Goal: Transaction & Acquisition: Book appointment/travel/reservation

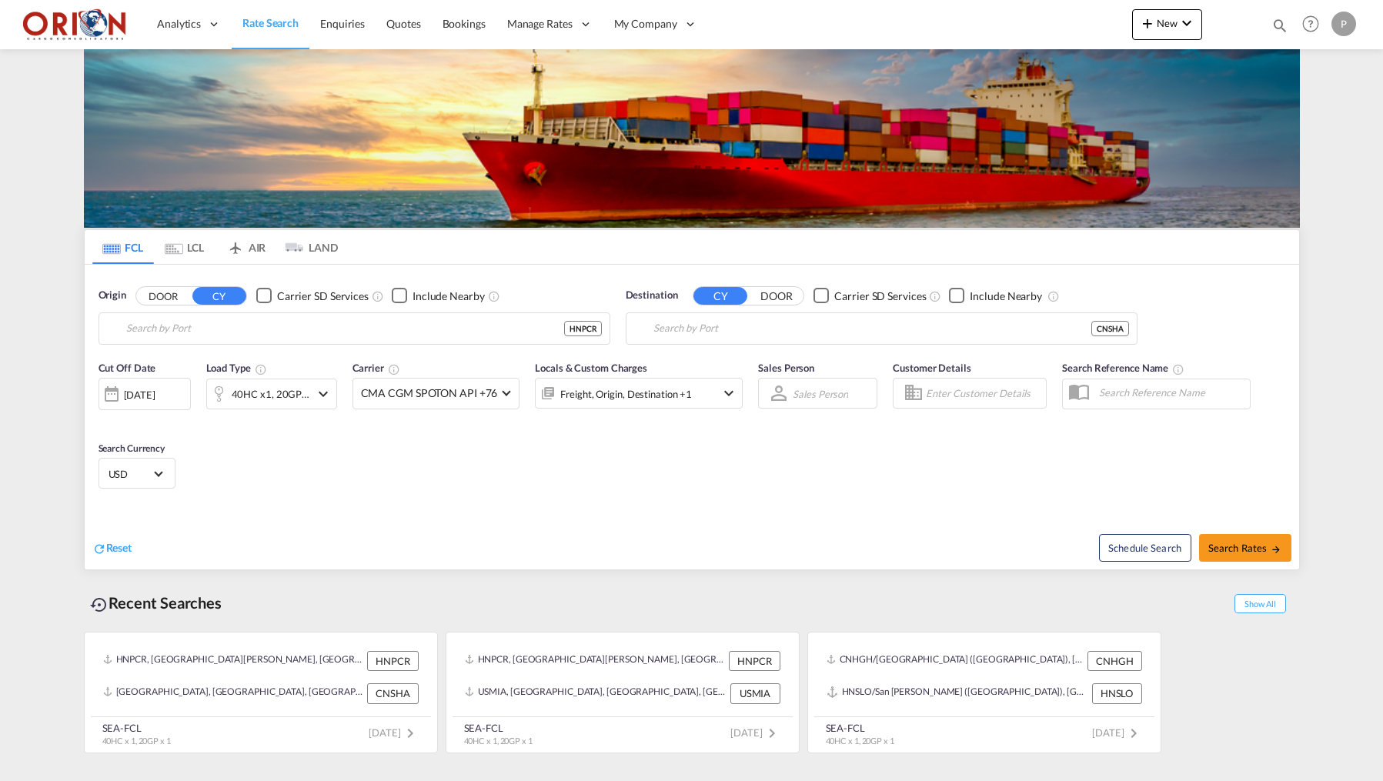
type input "Puerto Cortes, HNPCR"
type input "[GEOGRAPHIC_DATA], [GEOGRAPHIC_DATA]"
click at [1156, 29] on span "New" at bounding box center [1167, 23] width 58 height 12
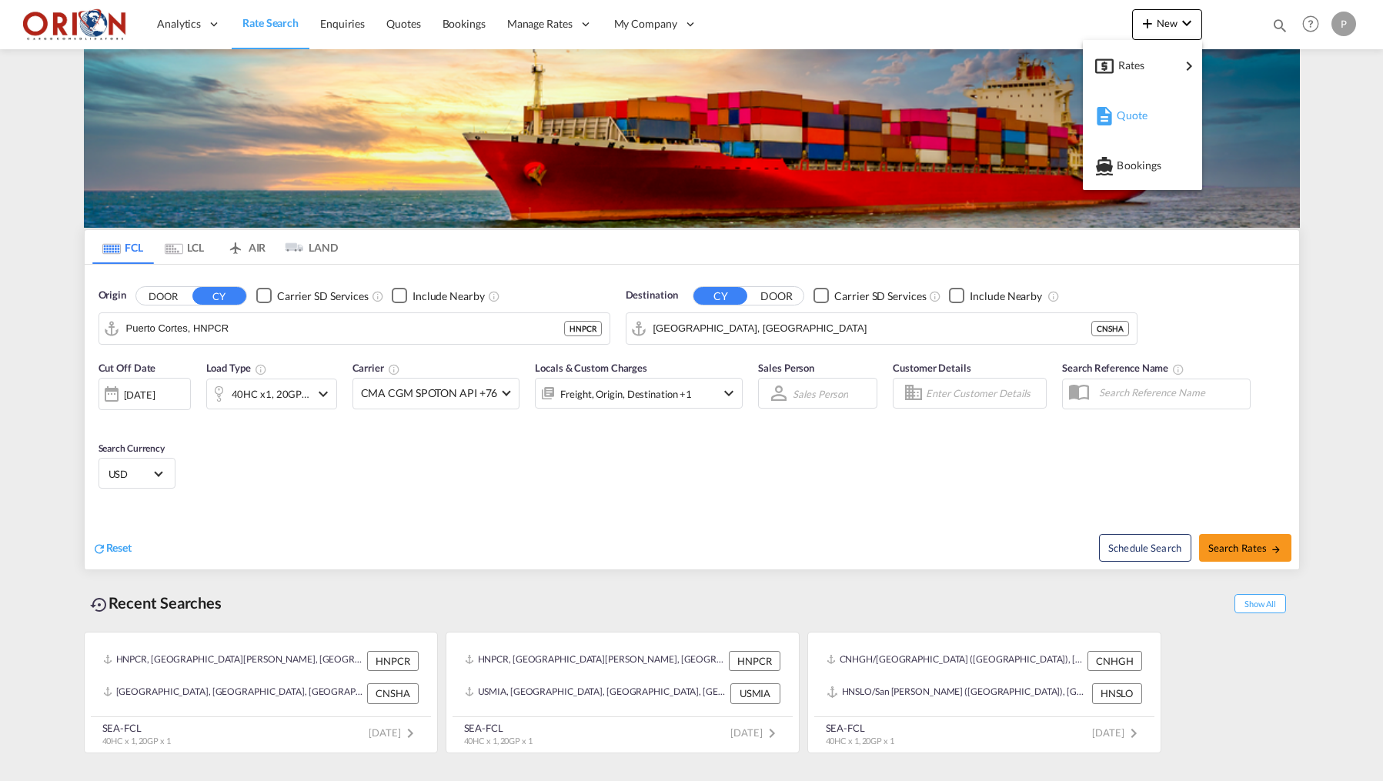
click at [1133, 108] on span "Quote" at bounding box center [1124, 115] width 17 height 31
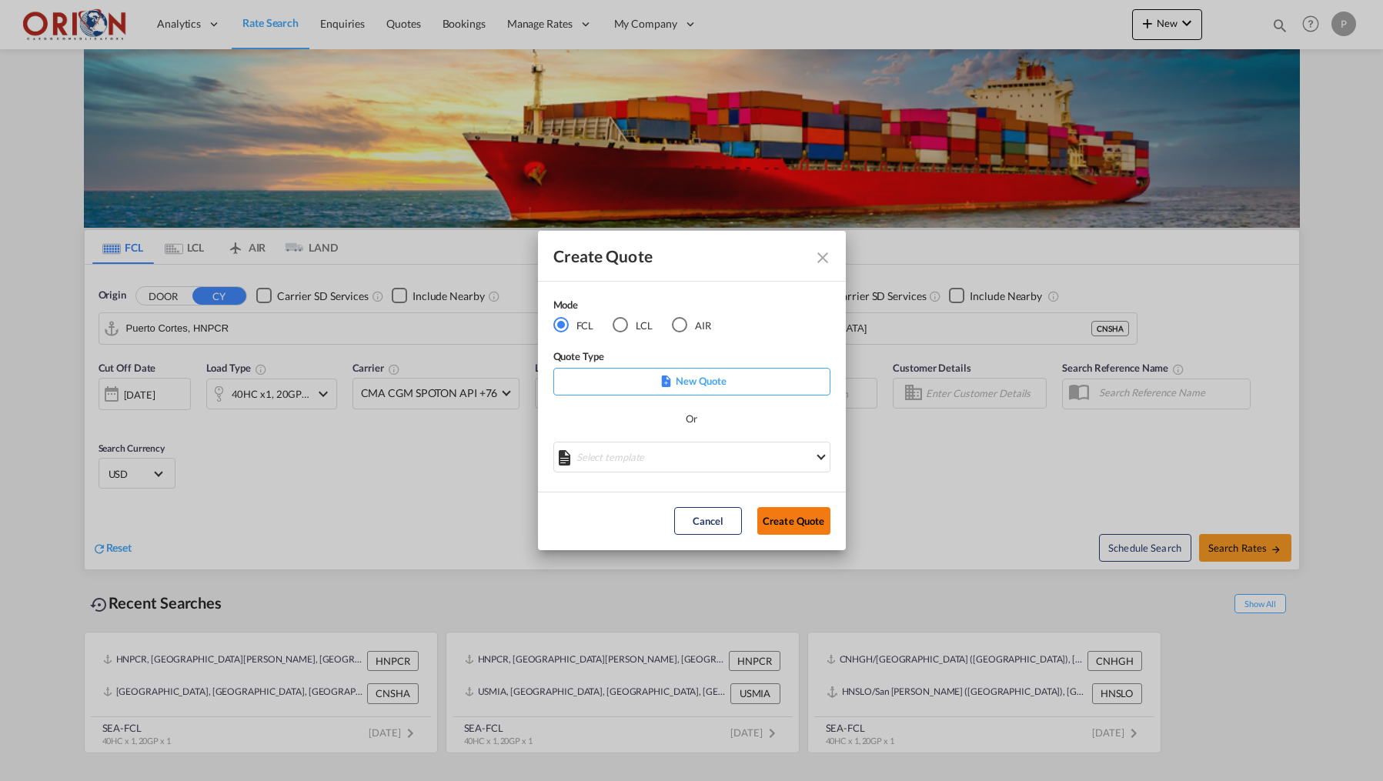
click at [803, 520] on button "Create Quote" at bounding box center [793, 521] width 73 height 28
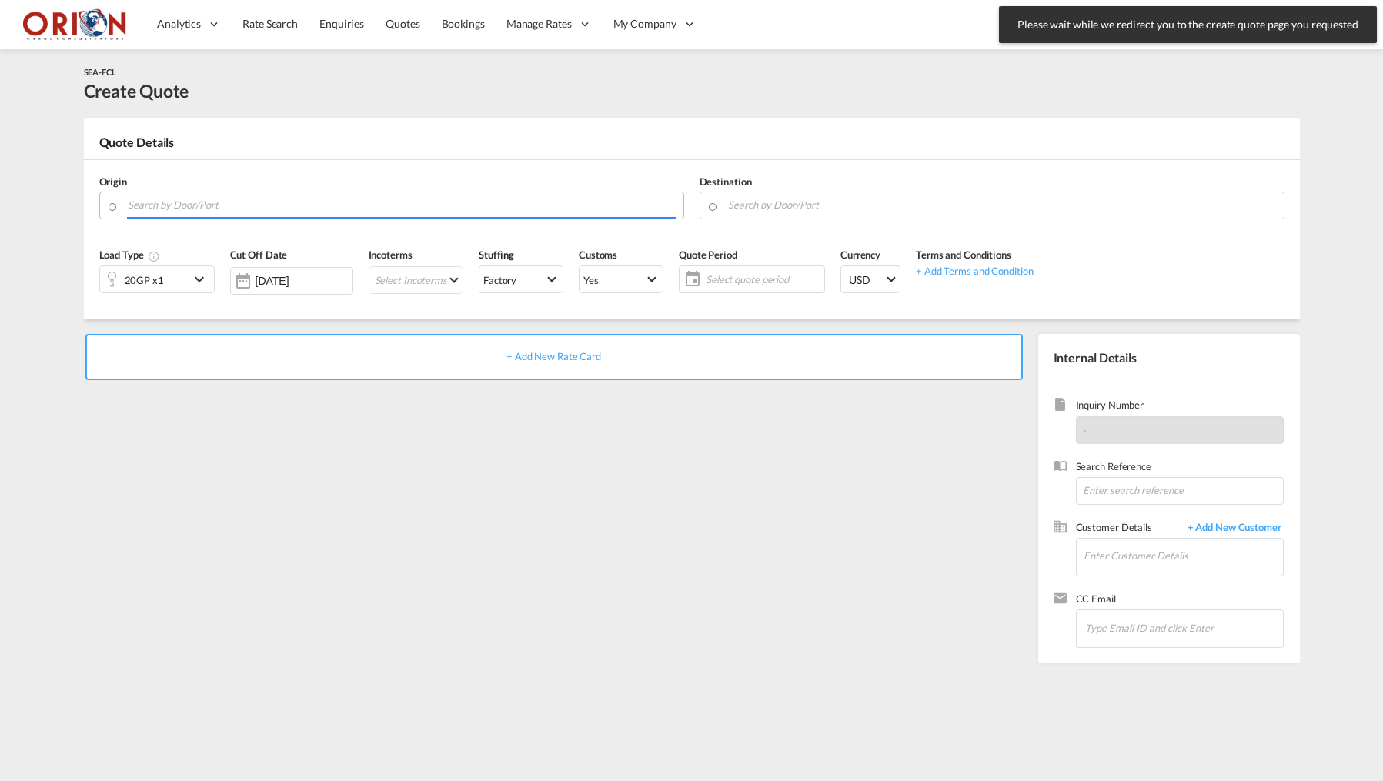
click at [452, 202] on input "Search by Door/Port" at bounding box center [402, 205] width 548 height 27
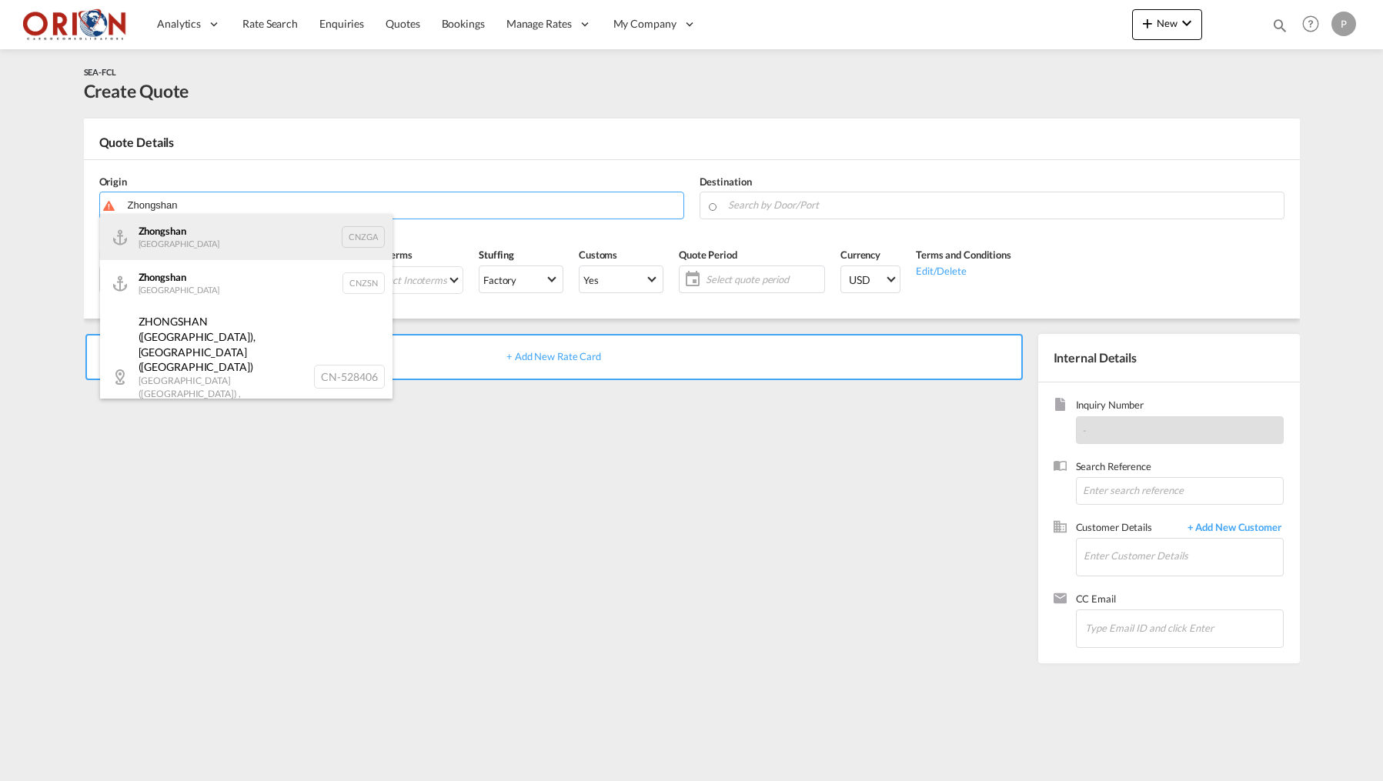
click at [182, 235] on div "Zhongshan [GEOGRAPHIC_DATA] CNZGA" at bounding box center [246, 237] width 292 height 46
type input "Zhongshan, CNZGA"
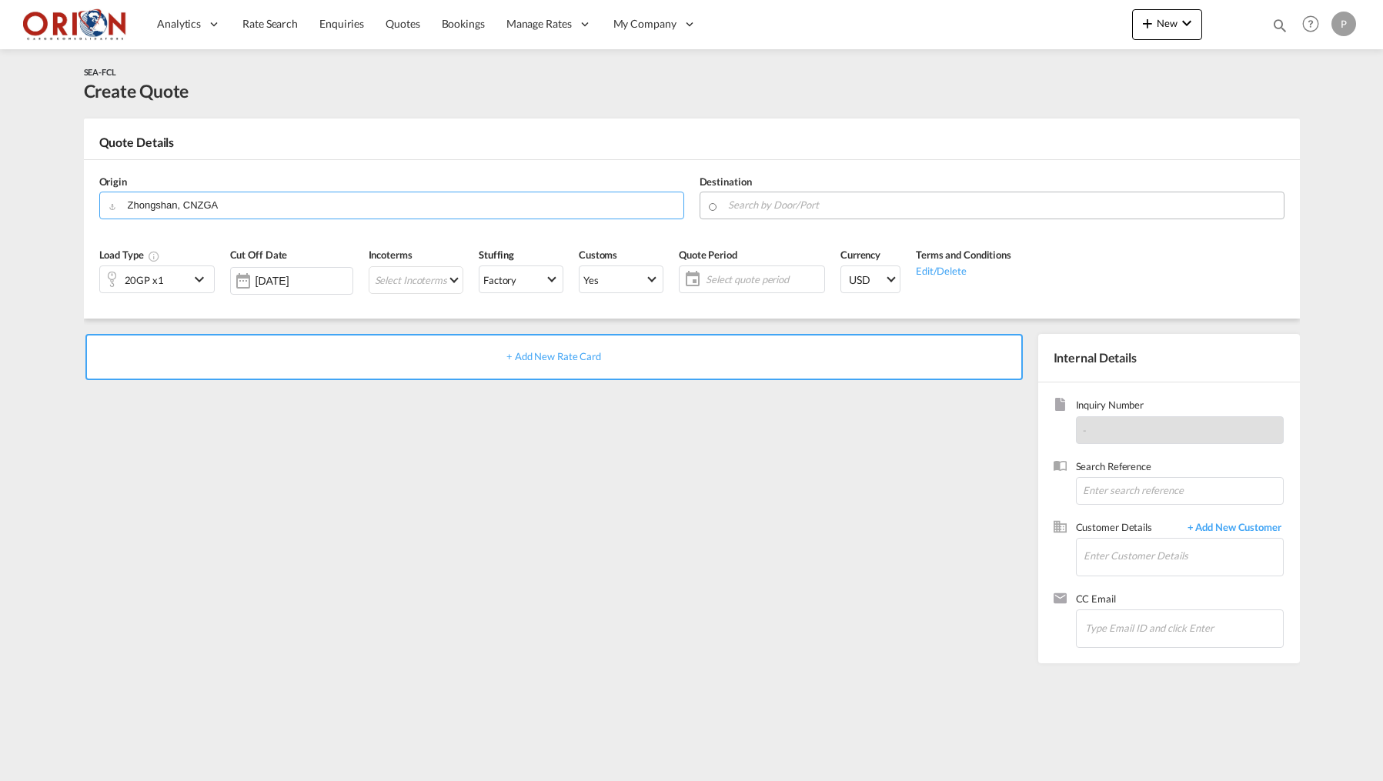
click at [787, 209] on input "Search by Door/Port" at bounding box center [1002, 205] width 548 height 27
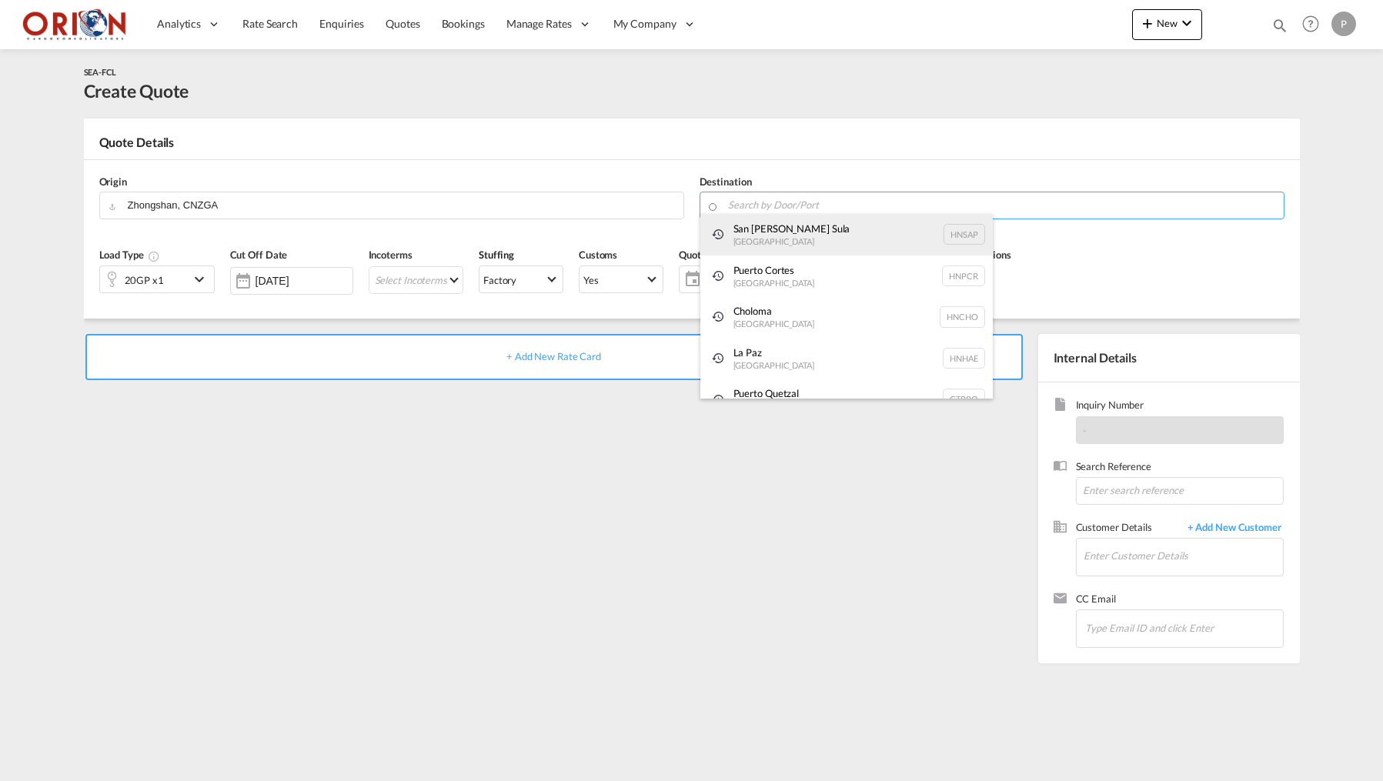
click at [773, 230] on div "[GEOGRAPHIC_DATA][PERSON_NAME] [GEOGRAPHIC_DATA] HNSAP" at bounding box center [846, 235] width 292 height 42
type input "San [PERSON_NAME] Sula, [GEOGRAPHIC_DATA]"
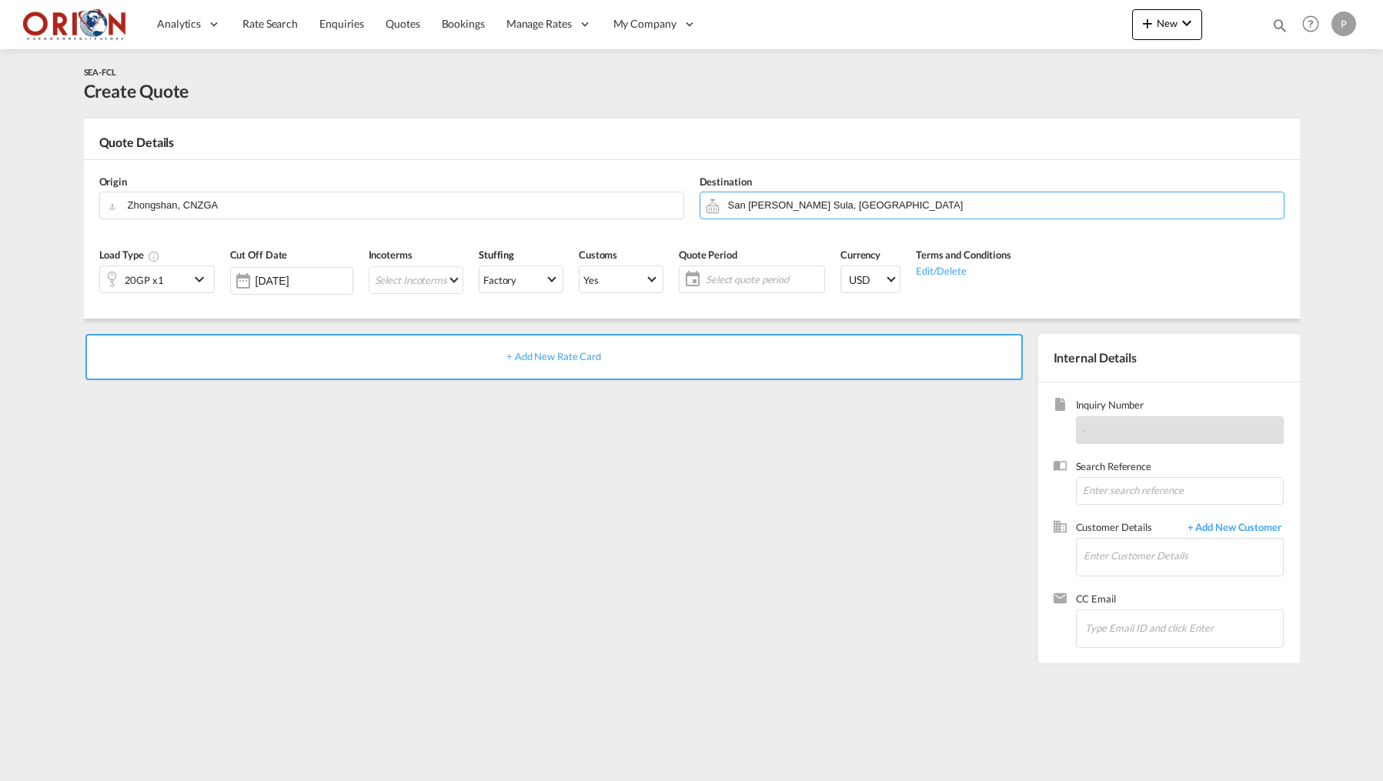
click at [197, 279] on md-icon "icon-chevron-down" at bounding box center [201, 279] width 23 height 18
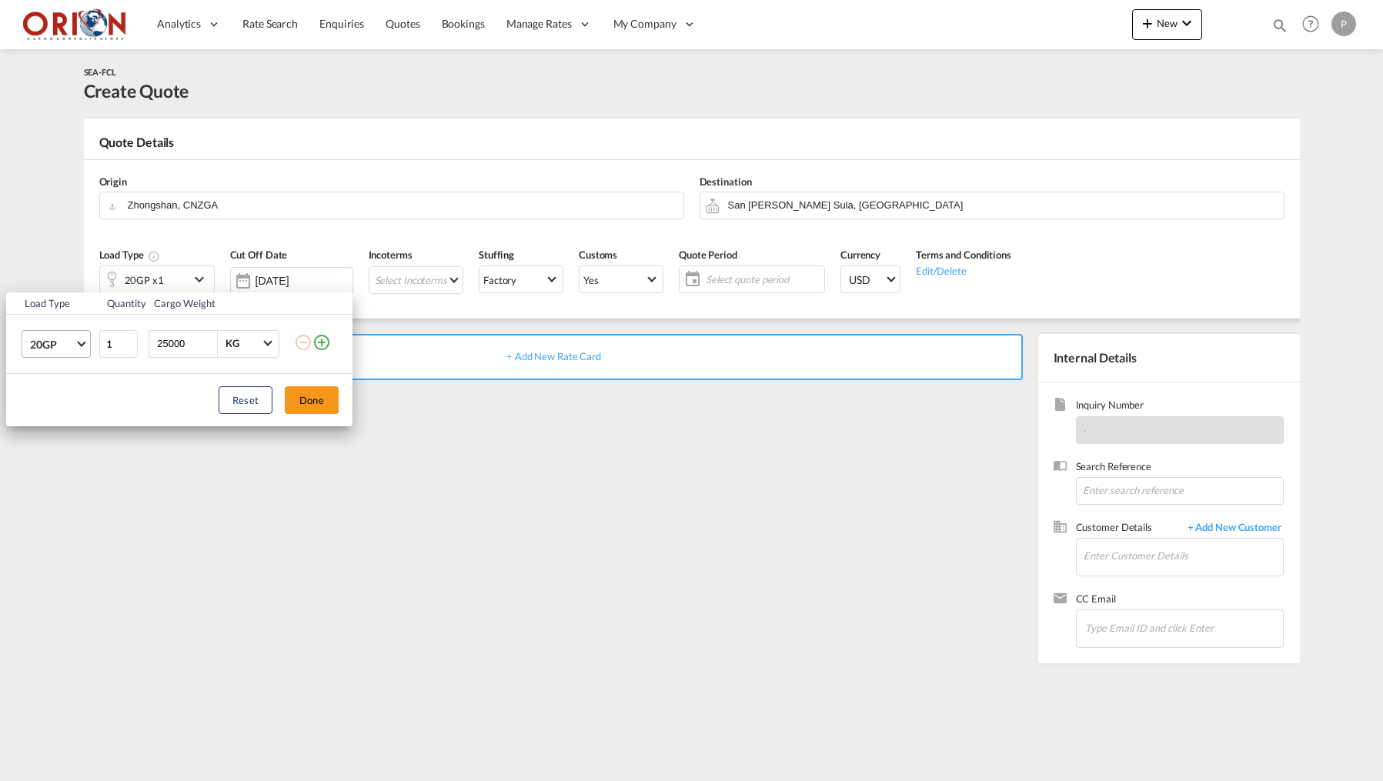
click at [80, 343] on span "Choose: \a20GP" at bounding box center [81, 342] width 8 height 8
click at [53, 409] on md-option "40HC" at bounding box center [70, 417] width 105 height 37
click at [179, 347] on input "25000" at bounding box center [186, 344] width 62 height 26
type input "18000"
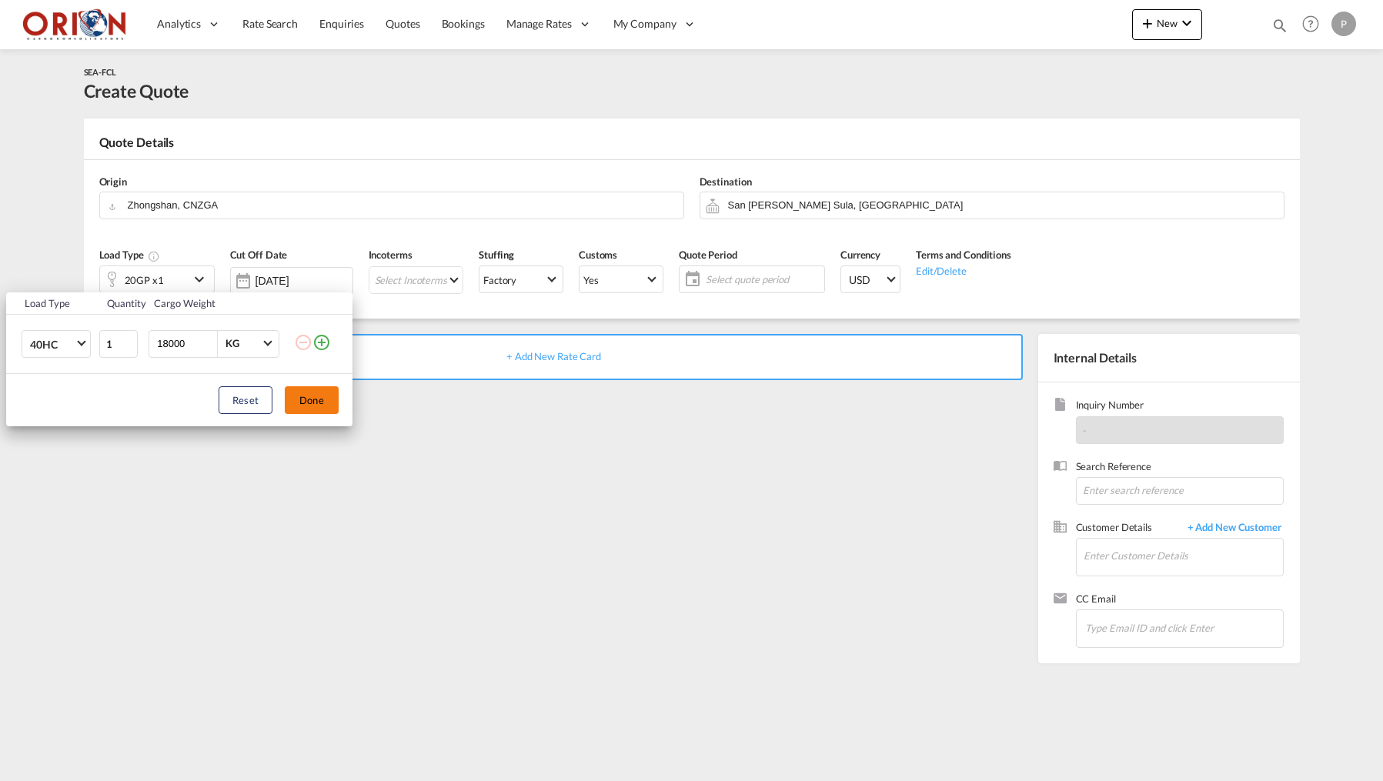
click at [300, 388] on button "Done" at bounding box center [312, 400] width 54 height 28
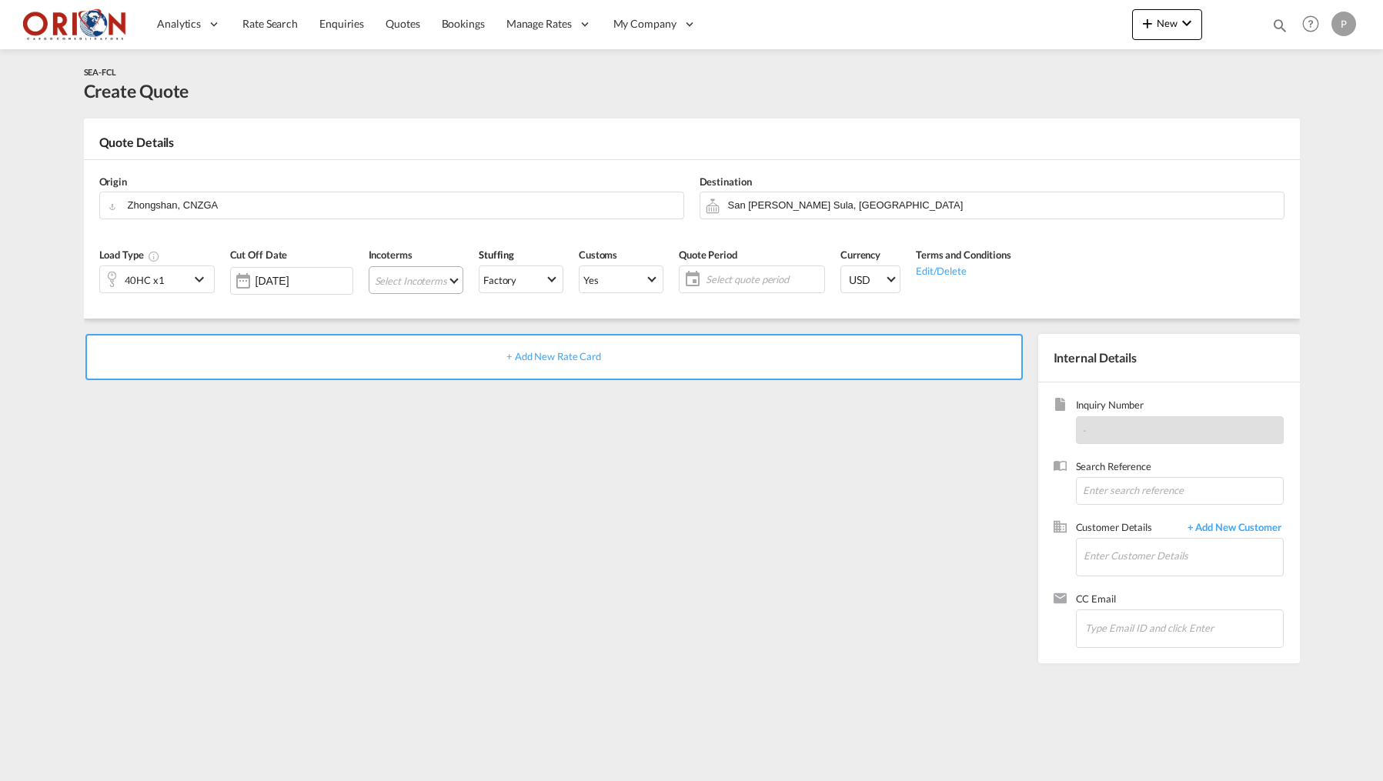
click at [444, 275] on md-select "Select Incoterms FAS - import Free Alongside Ship DDP - export Delivery Duty Pa…" at bounding box center [416, 280] width 95 height 28
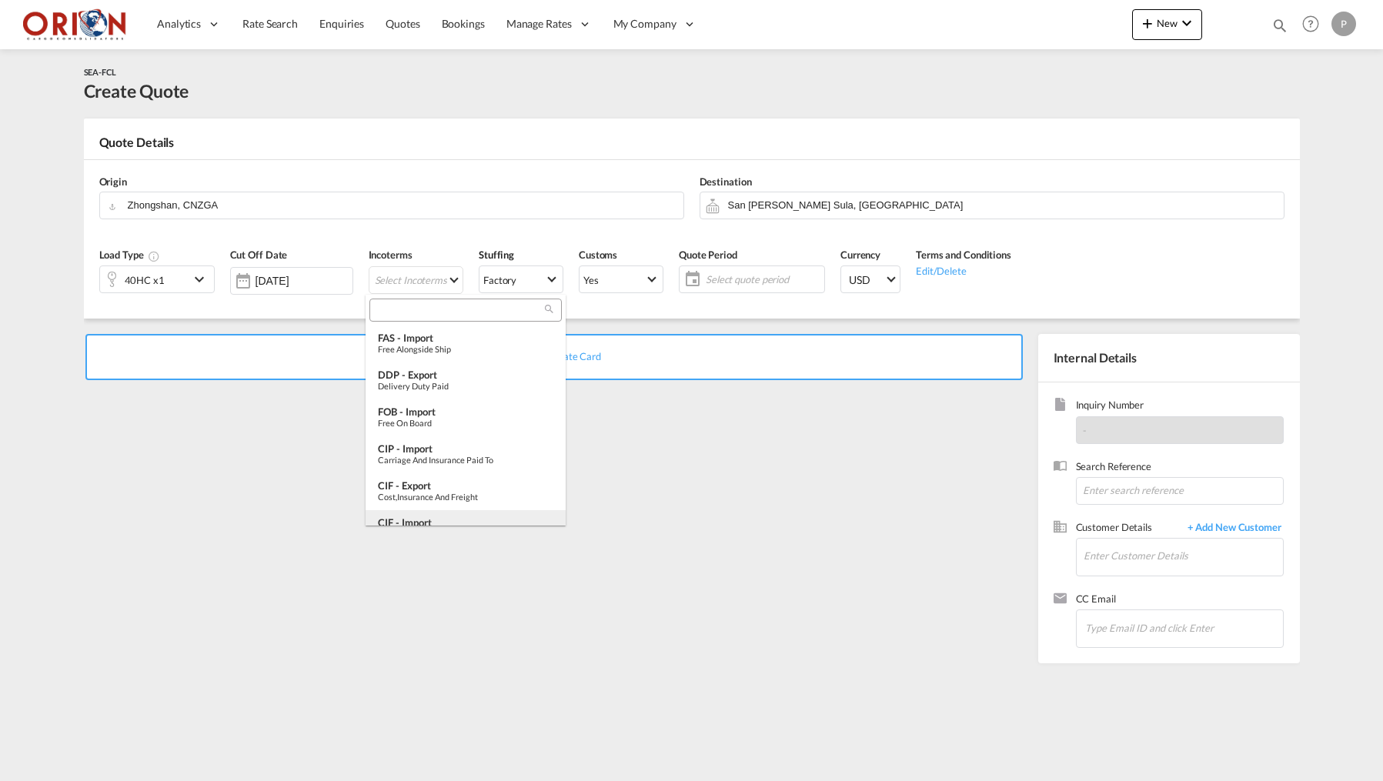
scroll to position [-1, 0]
click at [419, 420] on div "Free on Board" at bounding box center [465, 423] width 175 height 10
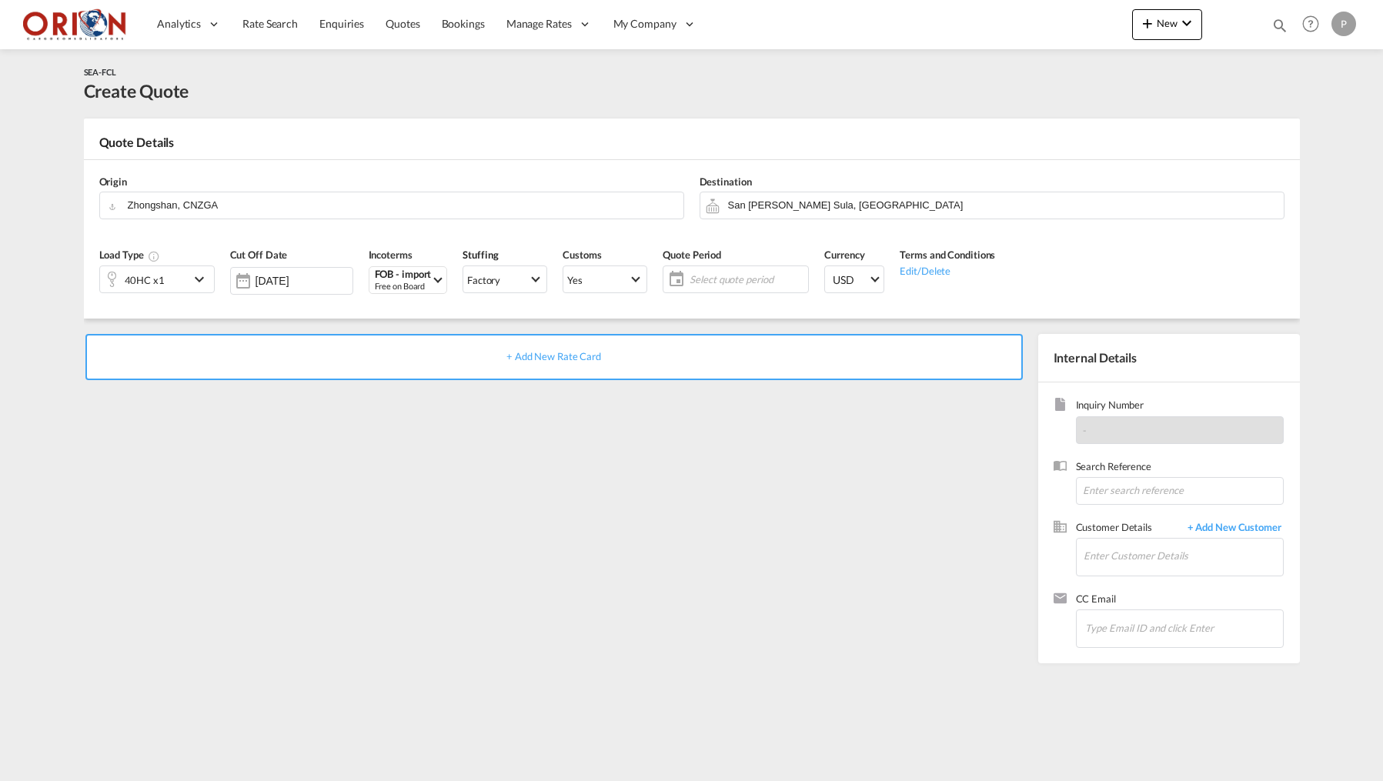
click at [714, 284] on span "Select quote period" at bounding box center [746, 279] width 115 height 14
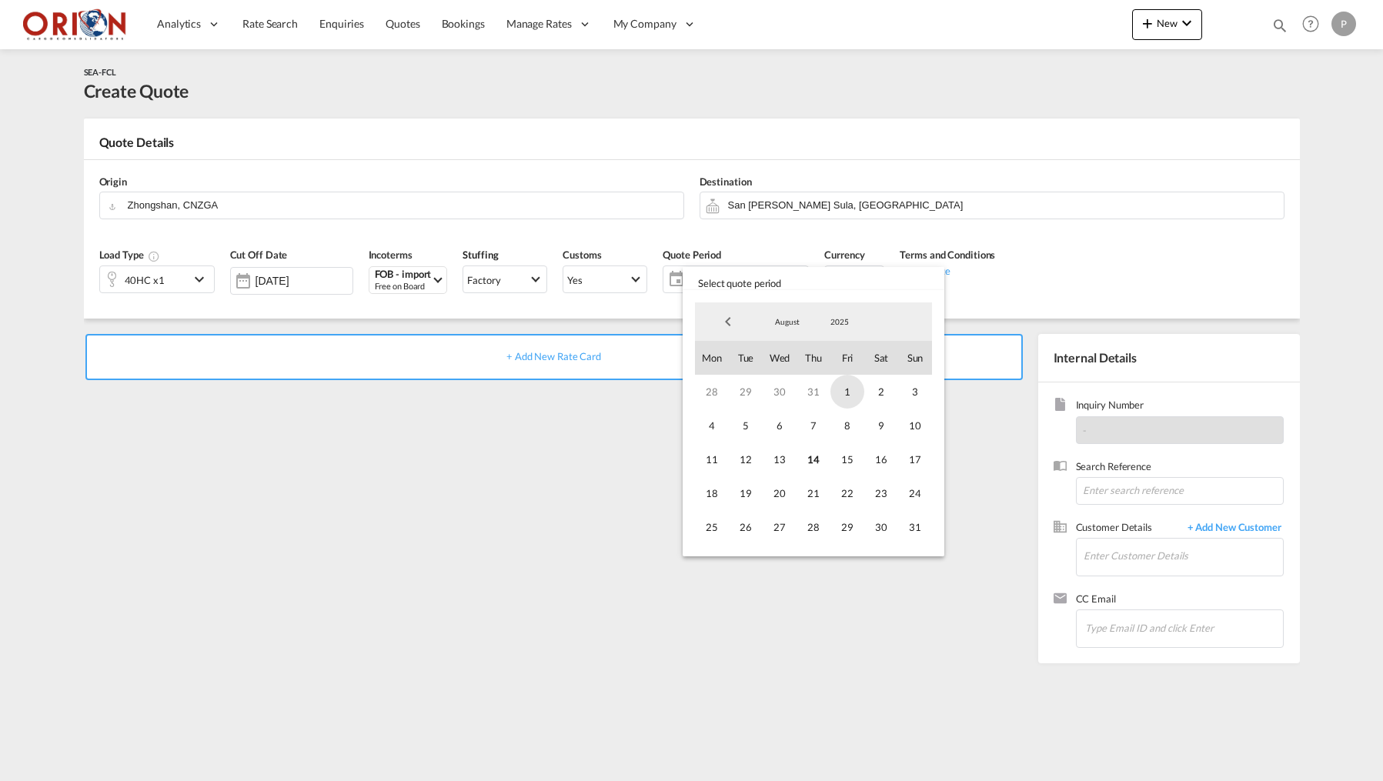
click at [851, 394] on span "1" at bounding box center [847, 392] width 34 height 34
click at [910, 517] on span "31" at bounding box center [915, 527] width 34 height 34
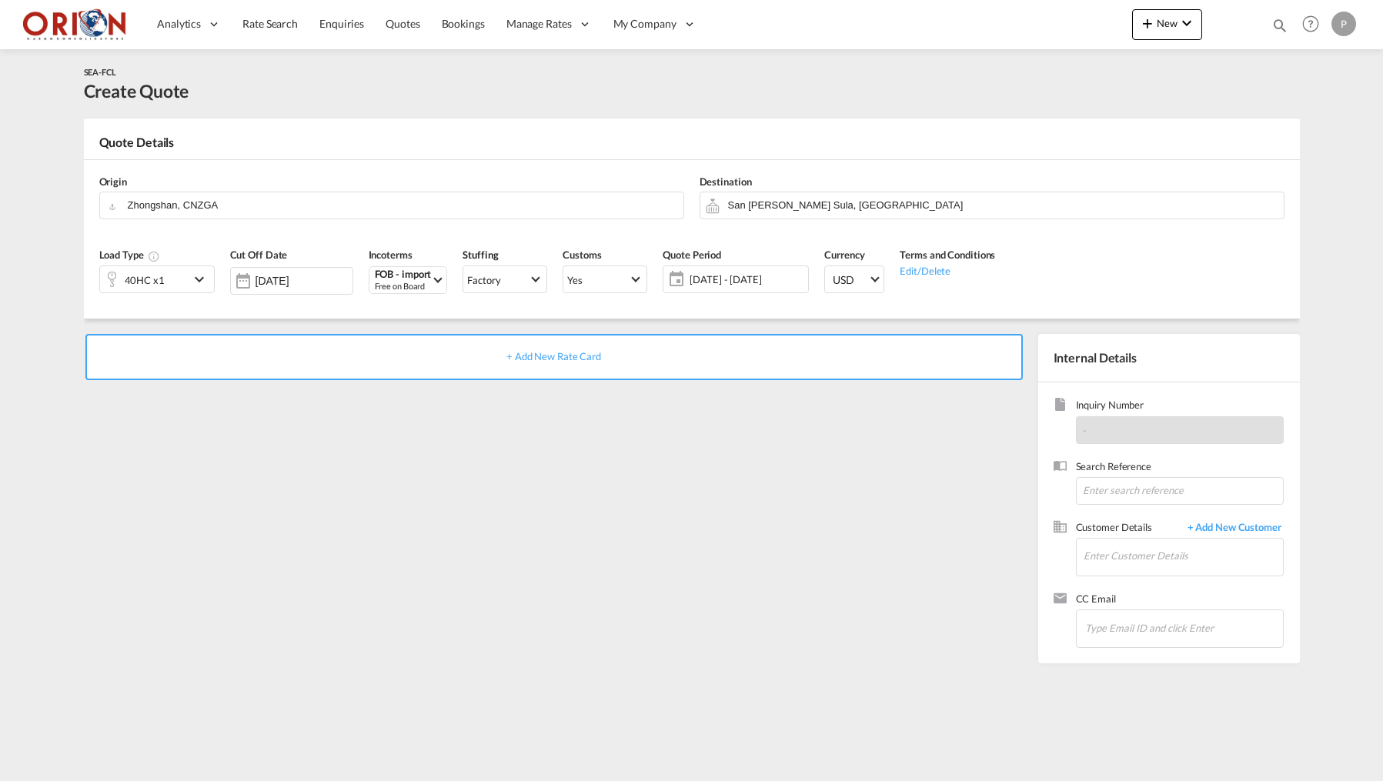
click at [732, 362] on div "+ Add New Rate Card" at bounding box center [553, 357] width 937 height 46
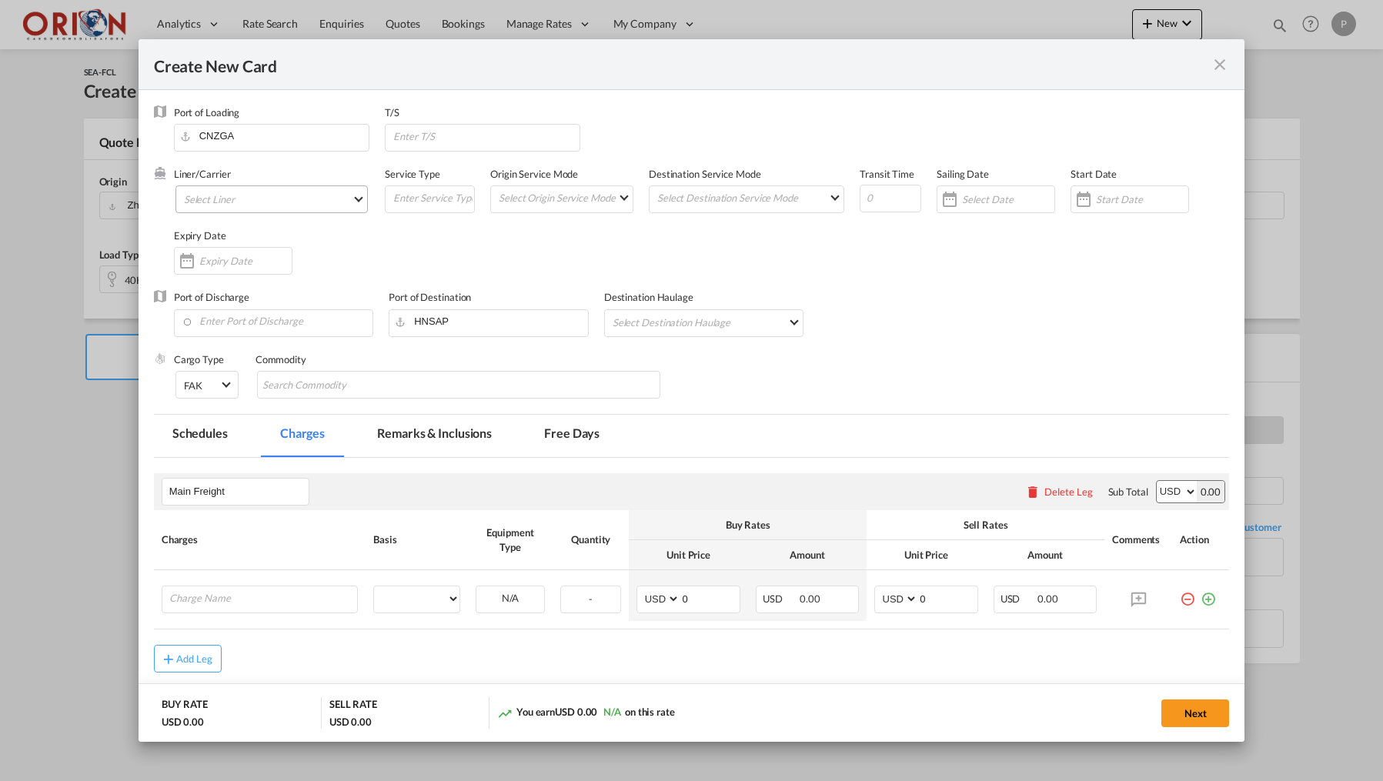
type input "Basic Ocean Freight"
select select "per equipment"
click at [302, 205] on md-select "Select Liner 2HM LOGISTICS D.O.O AAXL GLOBAL SHIPPING LINES LLC [PERSON_NAME] S…" at bounding box center [271, 199] width 192 height 28
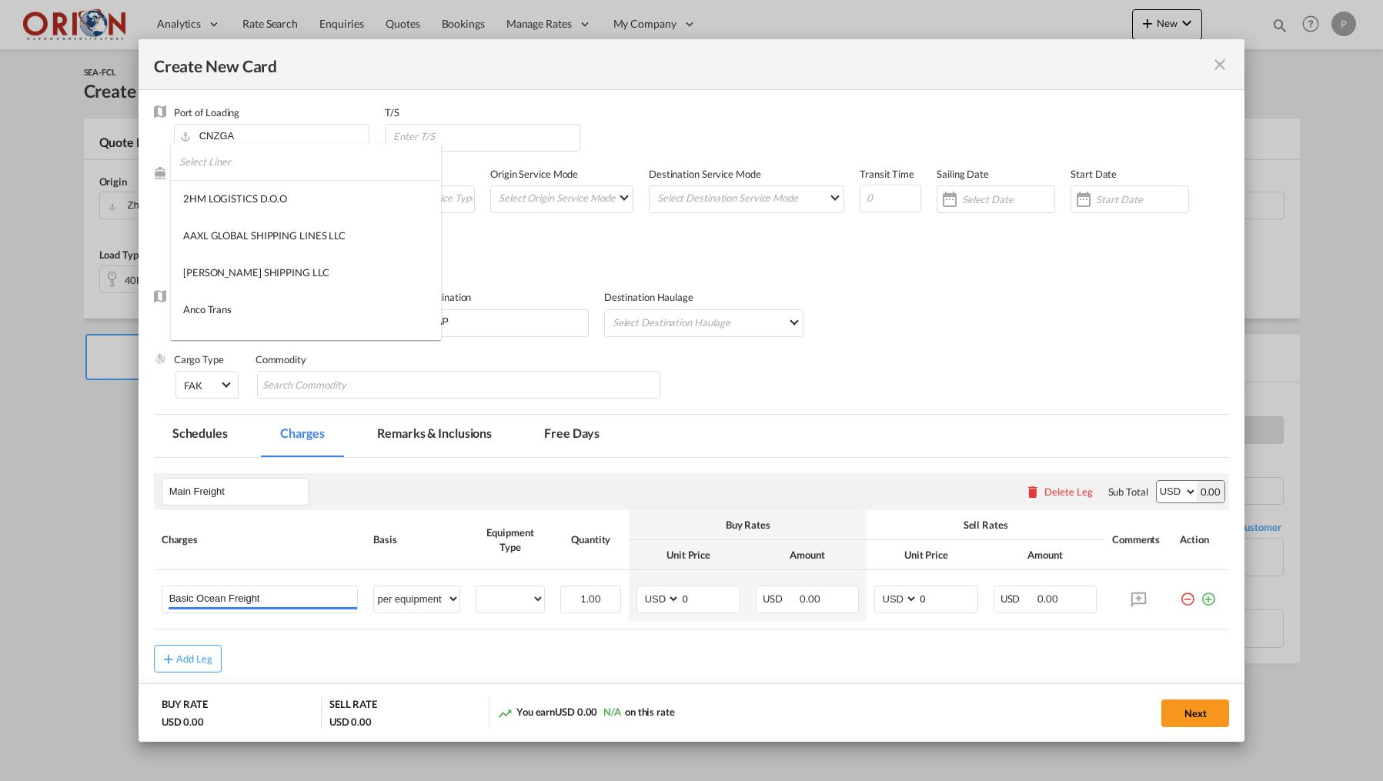
click at [283, 179] on input "search" at bounding box center [310, 161] width 262 height 37
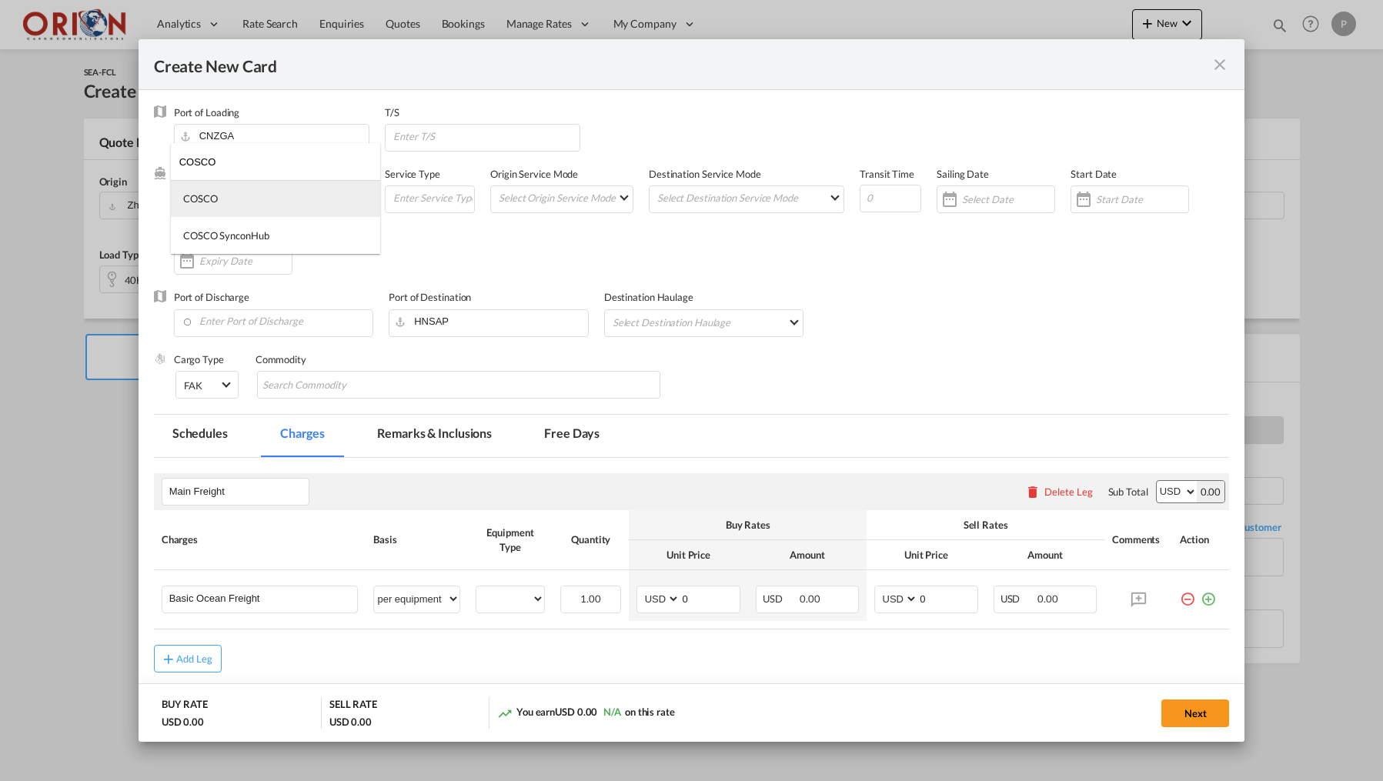
type input "COSCO"
click at [205, 205] on md-option "COSCO" at bounding box center [275, 198] width 209 height 37
click at [577, 193] on md-select "Select Origin Service Mode SD [GEOGRAPHIC_DATA]" at bounding box center [564, 197] width 135 height 22
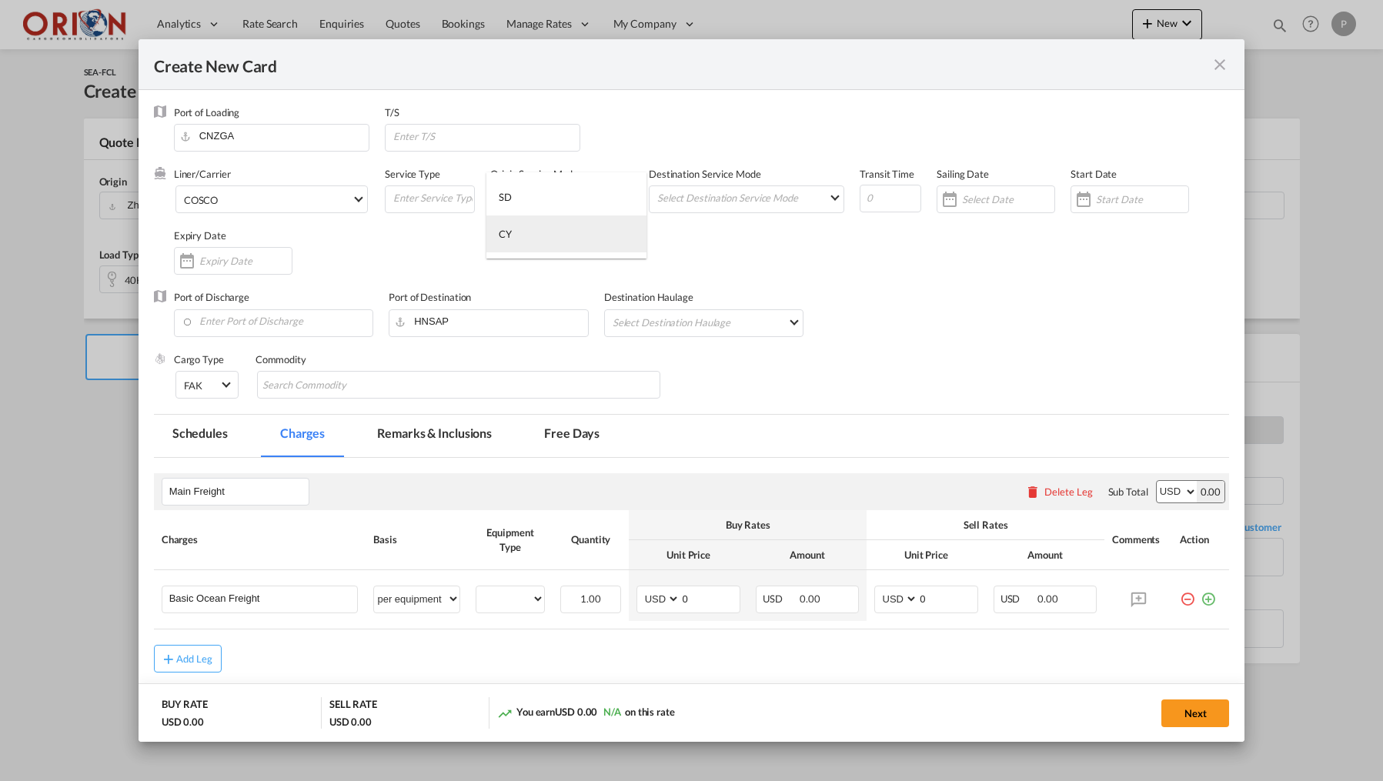
click at [566, 235] on md-option "CY" at bounding box center [566, 233] width 160 height 37
click at [687, 202] on md-select "Select Destination Service Mode SD [GEOGRAPHIC_DATA]" at bounding box center [750, 197] width 188 height 22
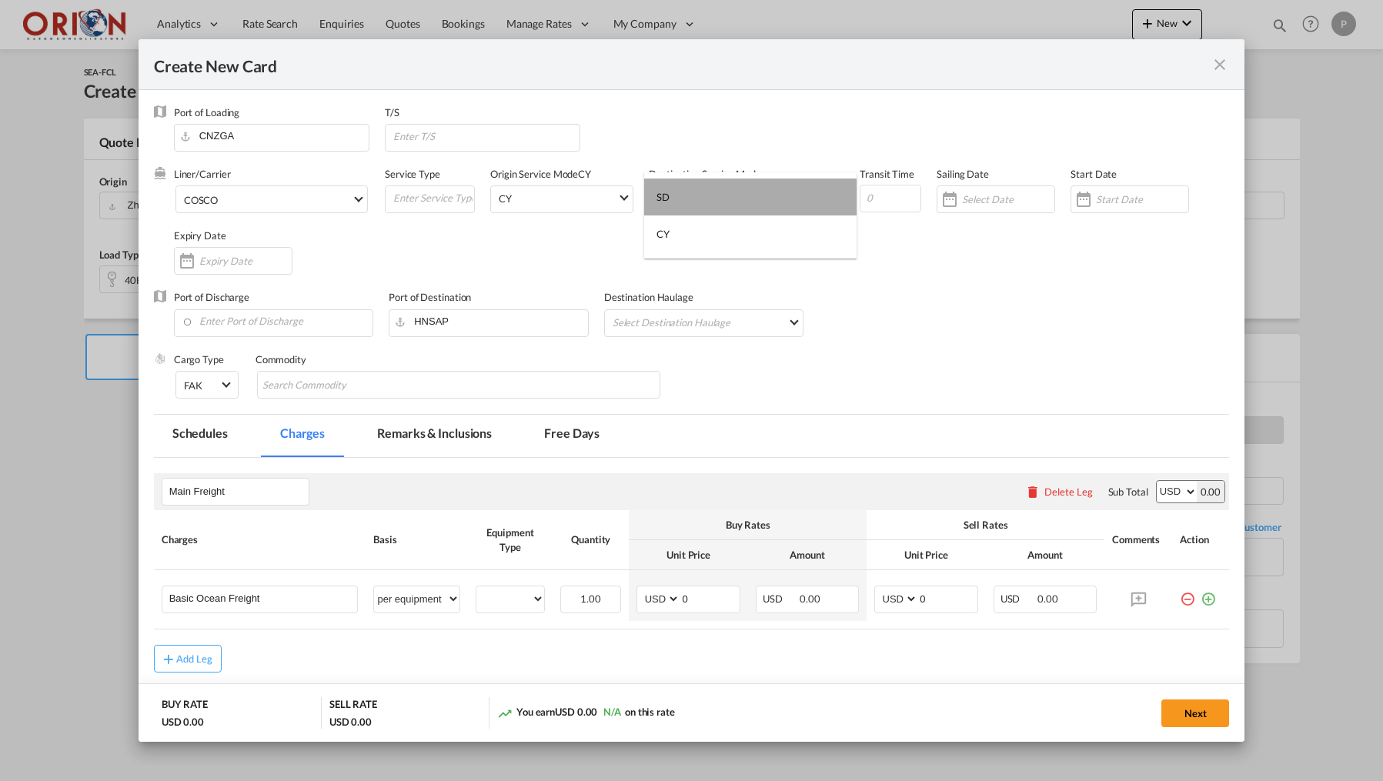
click at [674, 205] on md-option "SD" at bounding box center [750, 197] width 212 height 37
click at [886, 207] on input "Create New Card ..." at bounding box center [890, 199] width 62 height 28
type input "4"
type input "50"
click at [999, 185] on div "Sailing Date" at bounding box center [1003, 198] width 134 height 62
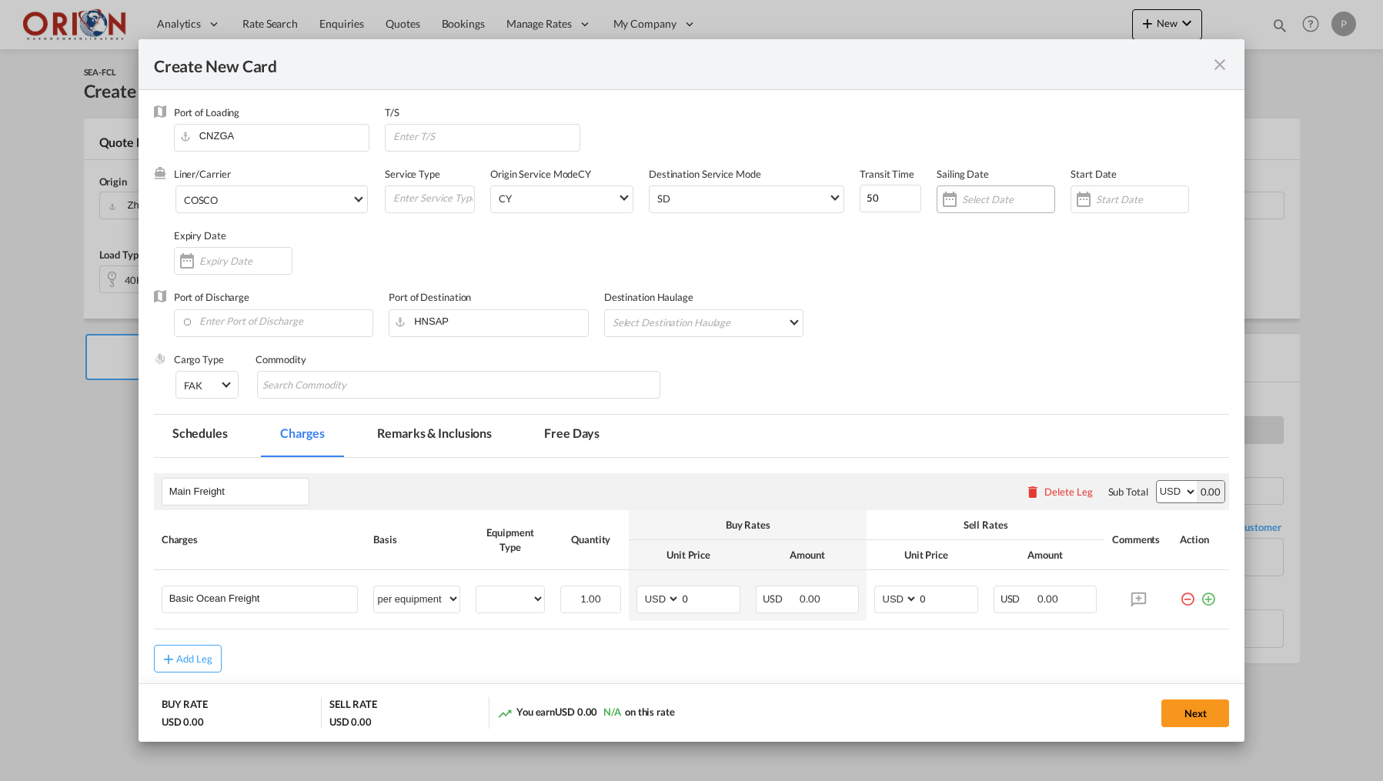
click at [999, 194] on input "Create New Card ..." at bounding box center [1008, 199] width 92 height 12
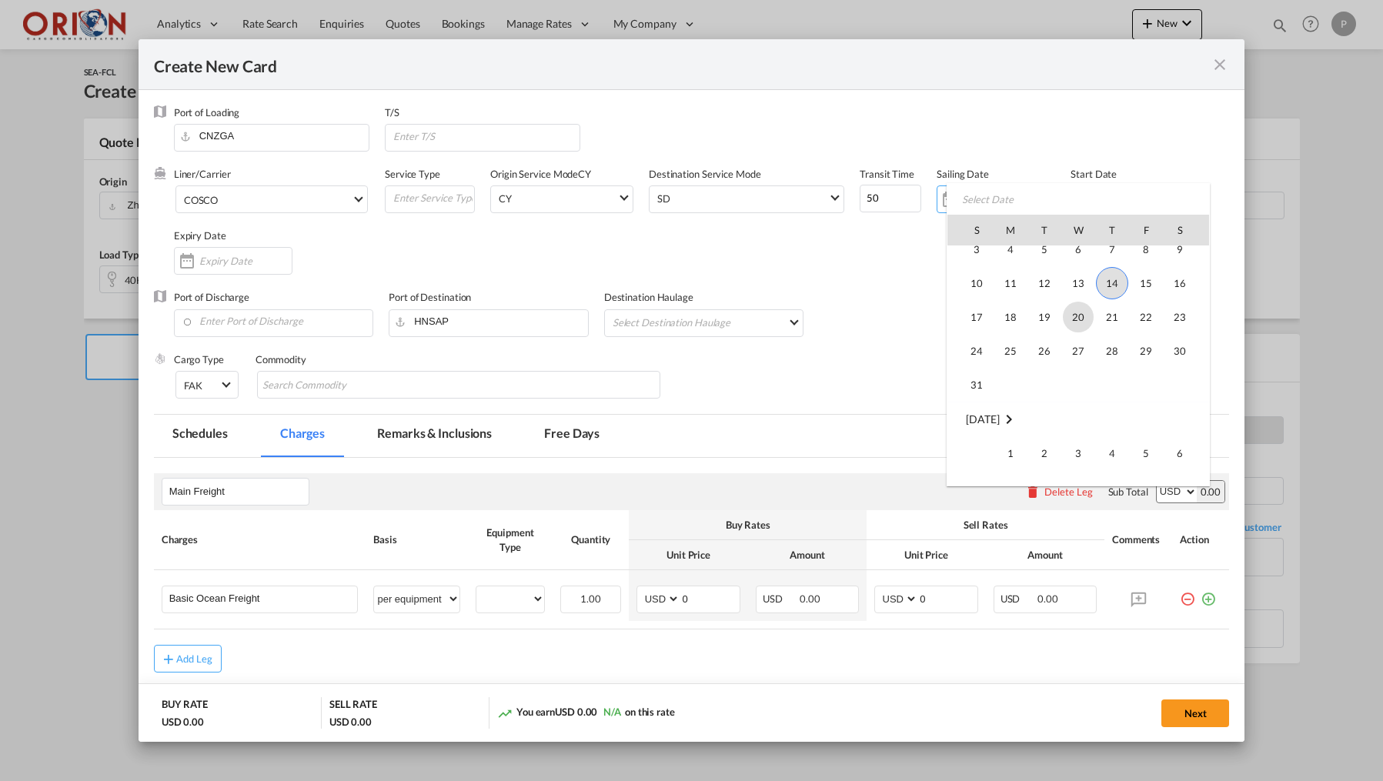
scroll to position [356233, 0]
click at [1153, 319] on span "15" at bounding box center [1145, 314] width 31 height 31
type input "[DATE]"
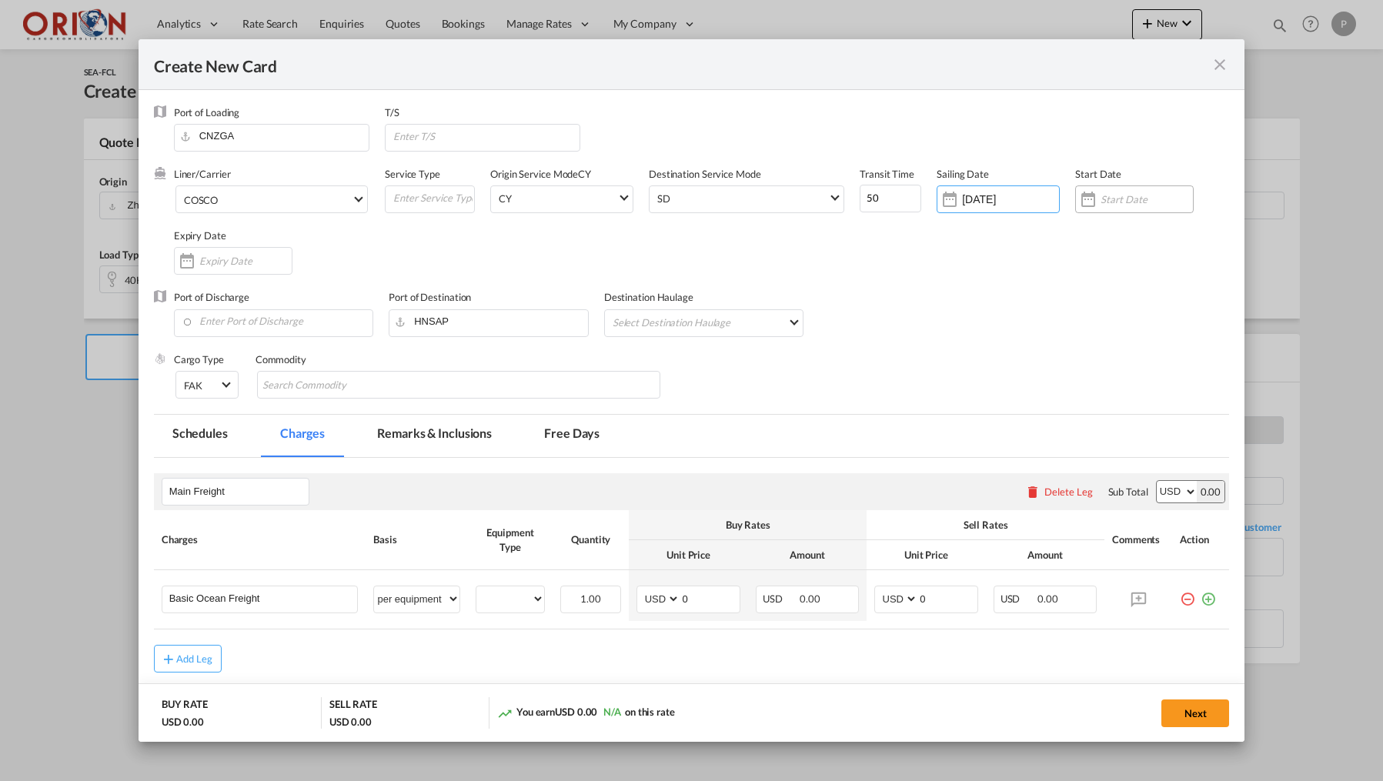
click at [1140, 199] on input "Create New Card ..." at bounding box center [1146, 199] width 92 height 12
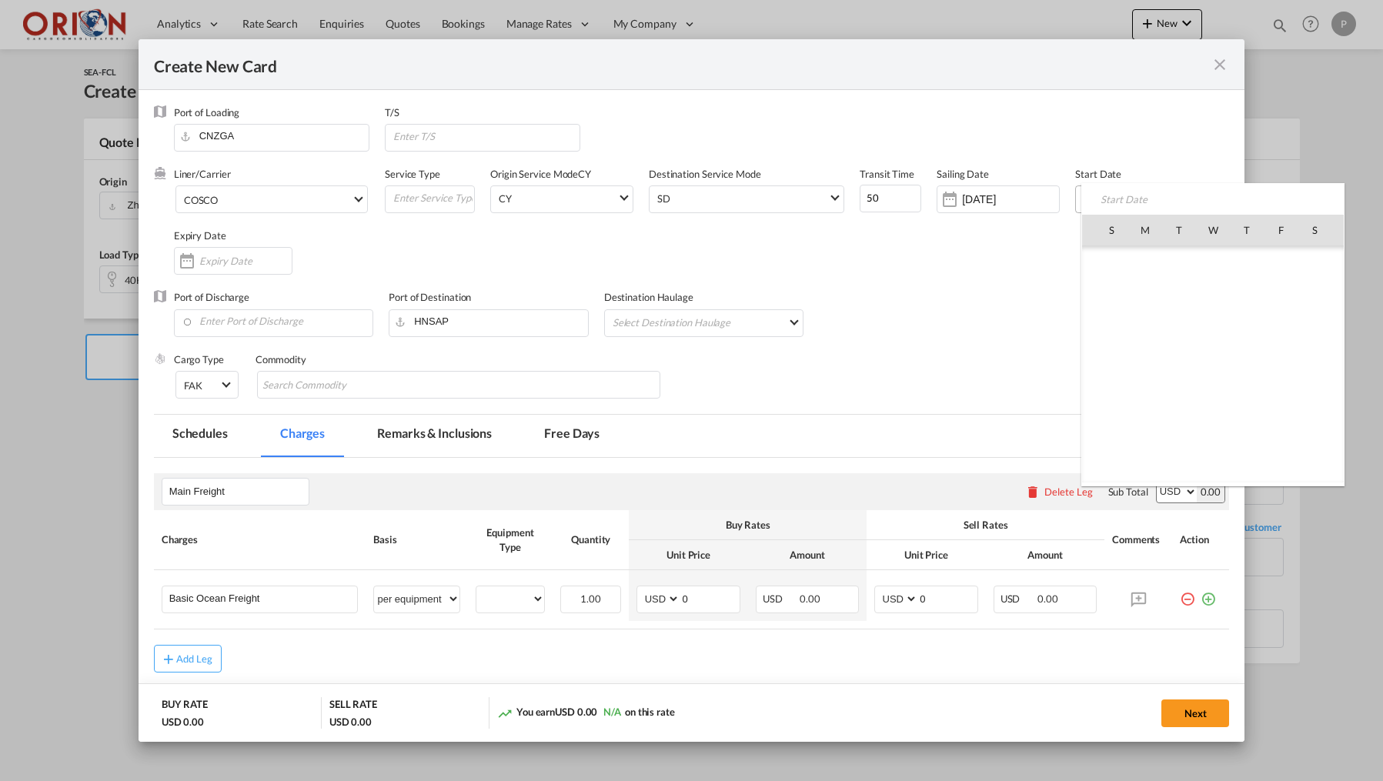
scroll to position [356216, 0]
click at [1244, 331] on span "14" at bounding box center [1246, 331] width 32 height 32
type input "[DATE]"
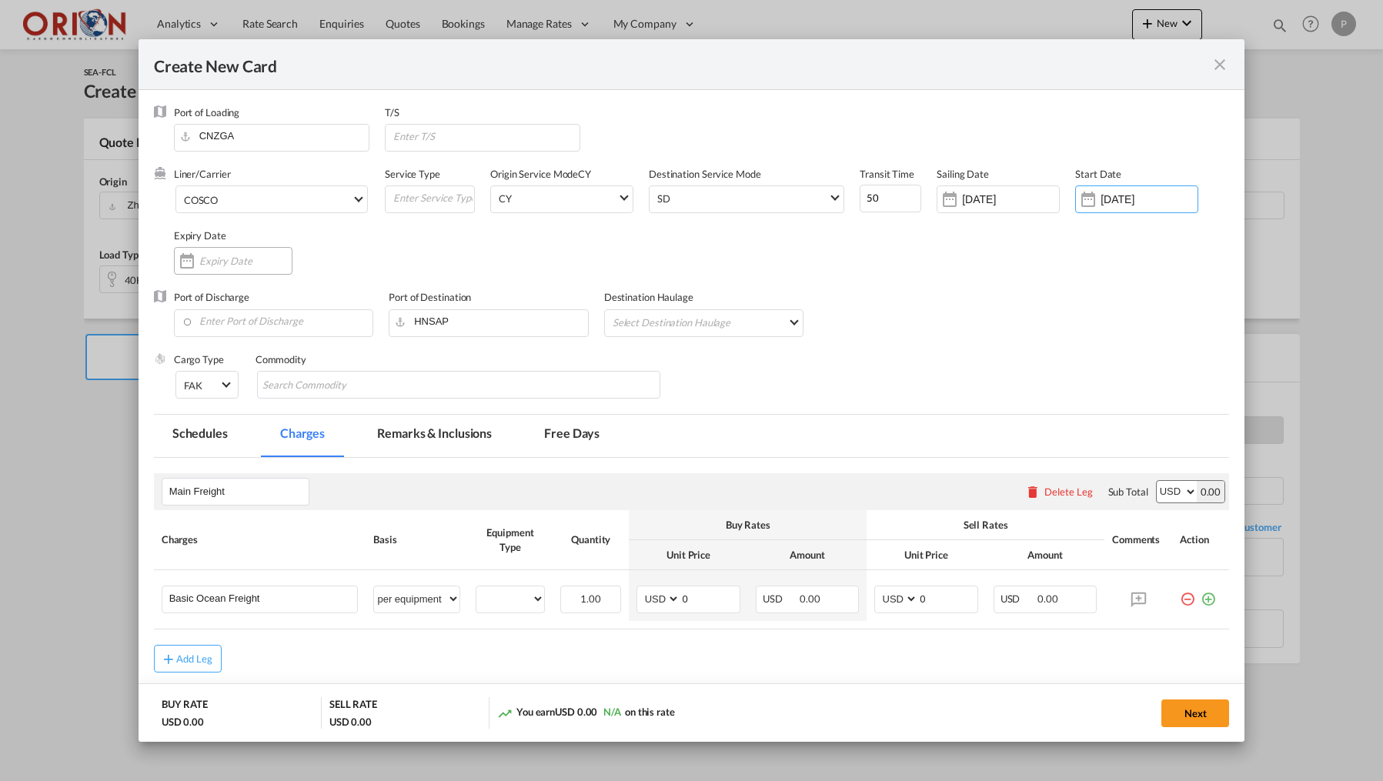
click at [243, 268] on div "Create New Card ..." at bounding box center [233, 261] width 118 height 28
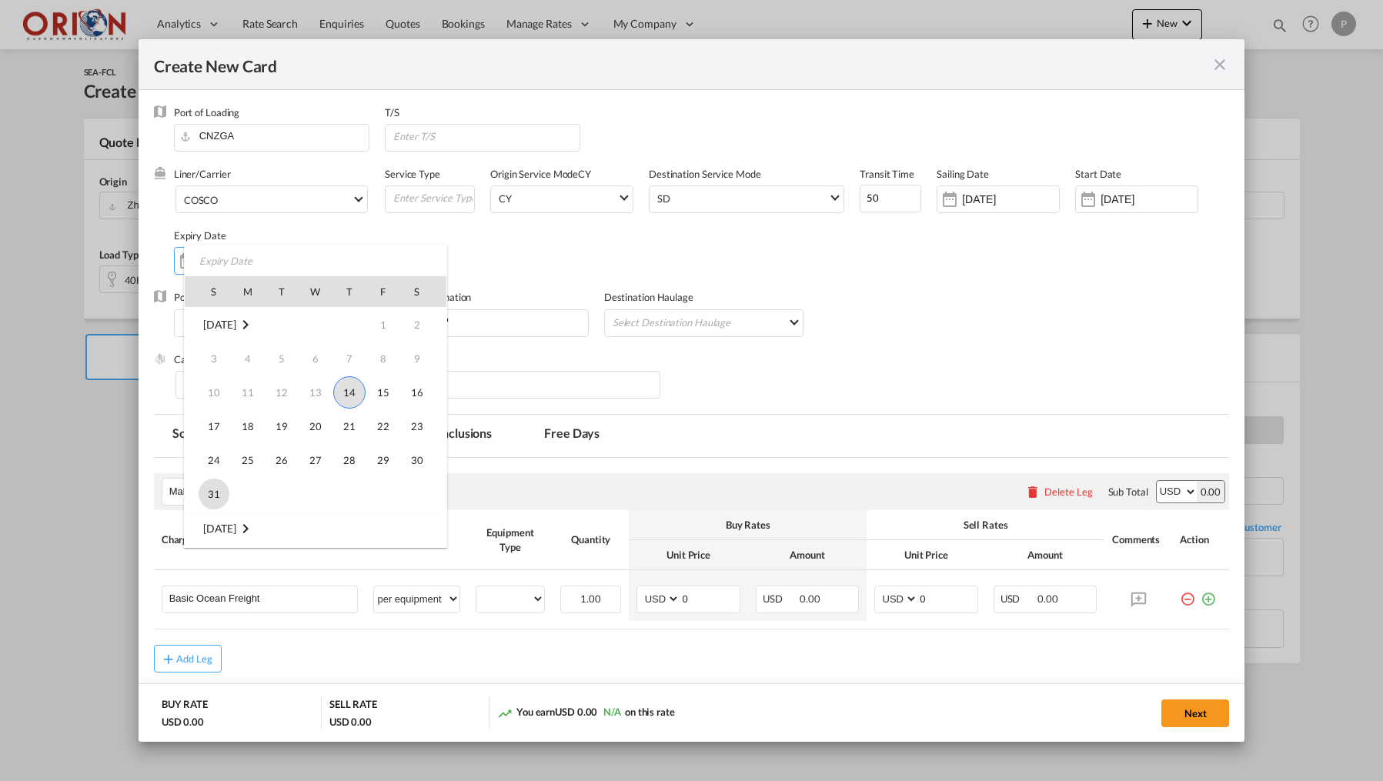
click at [214, 492] on span "31" at bounding box center [214, 494] width 31 height 31
type input "[DATE]"
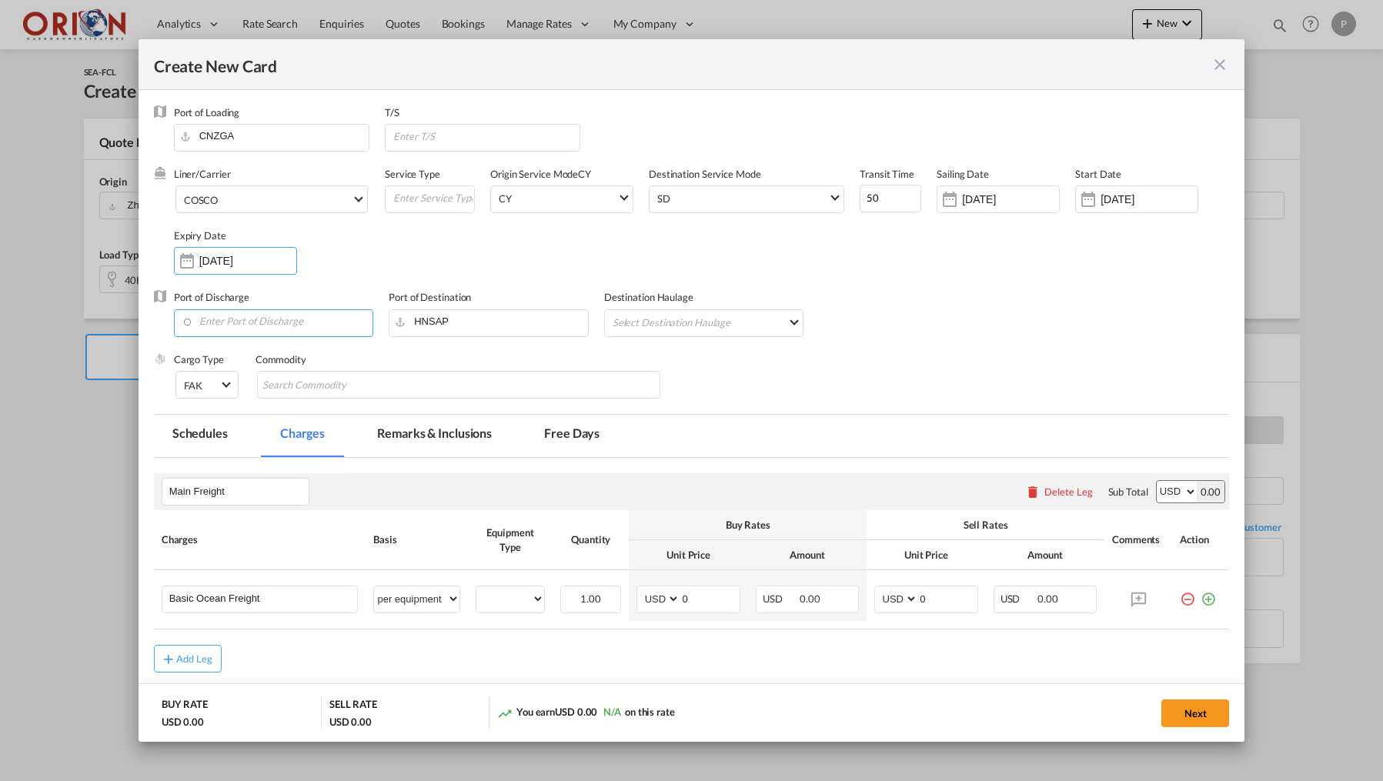
click at [271, 319] on input "Enter Port of Discharge" at bounding box center [278, 321] width 192 height 23
click at [256, 362] on div "[GEOGRAPHIC_DATA]" at bounding box center [322, 361] width 271 height 12
type input "Puerto Cortes, HNPCR"
click at [649, 320] on md-select "Select Destination Haulage rail road barge truck unspecified not available" at bounding box center [707, 322] width 192 height 25
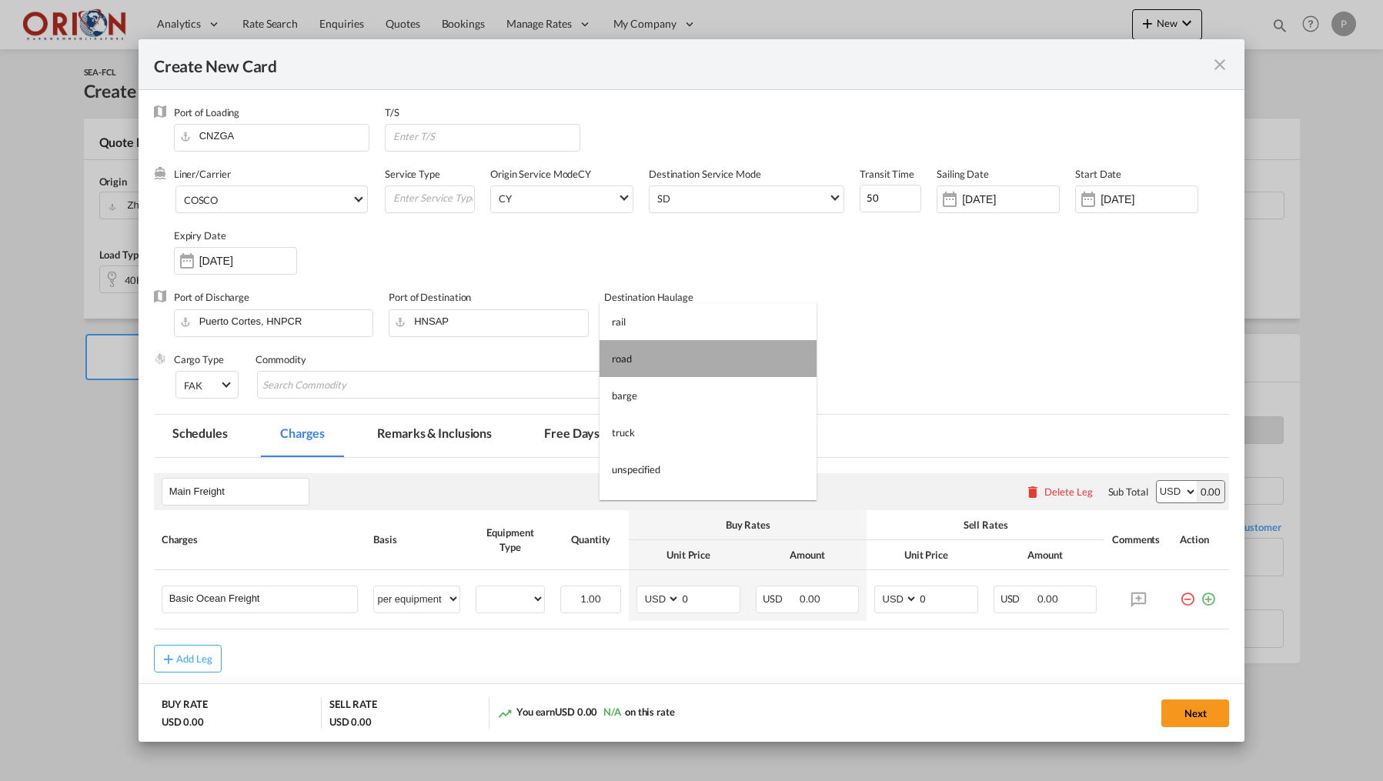
click at [646, 358] on md-option "road" at bounding box center [707, 358] width 217 height 37
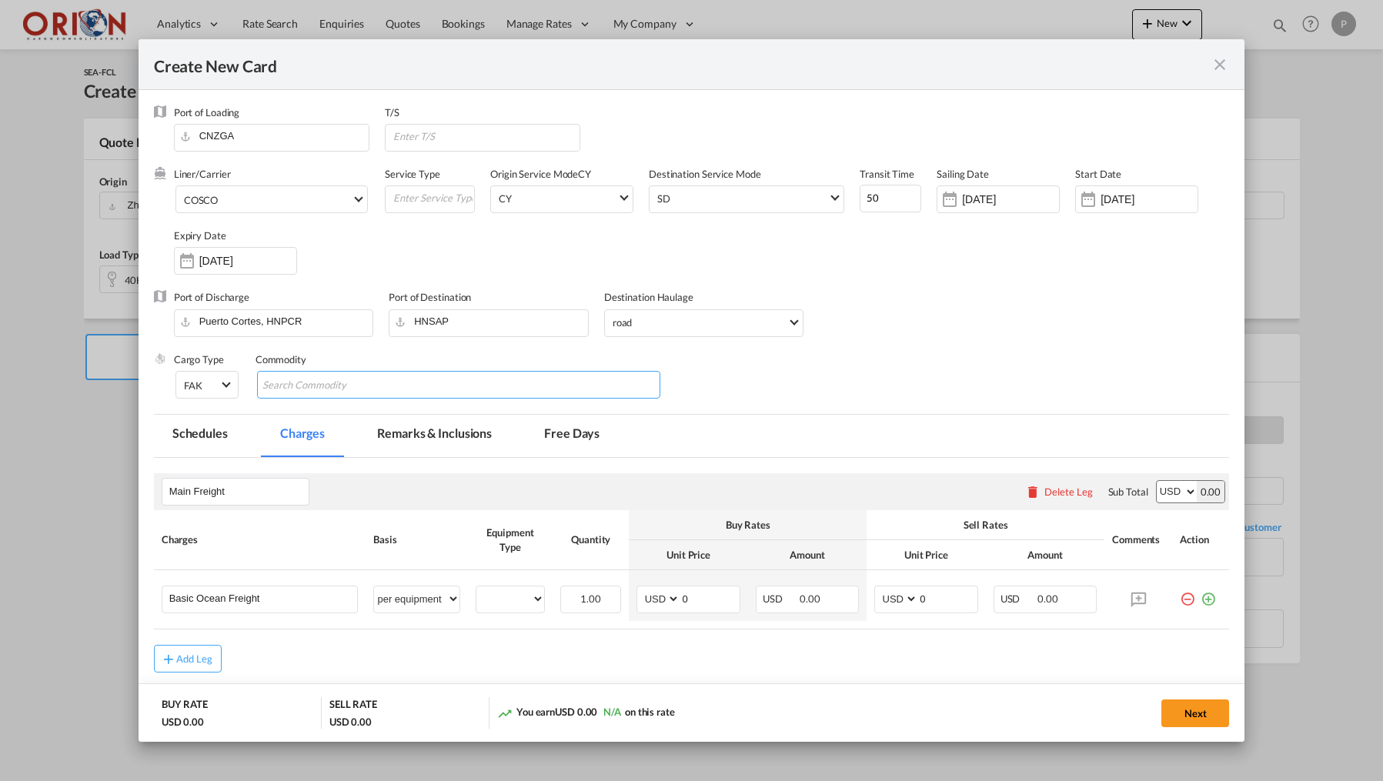
click at [582, 378] on md-chips-wrap "Chips container with autocompletion. Enter the text area, type text to search, …" at bounding box center [459, 385] width 404 height 28
paste input "OS-DFG2702SSD REFRIGERADORA DEFROST 215L COLOR ACERO INOXIDABLE CON DISPENSADOR…"
type input "OS-DFG2702SSD REFRIGERADORA DEFROST 215L COLOR ACERO INOXIDABLE CON DISPENSADOR…"
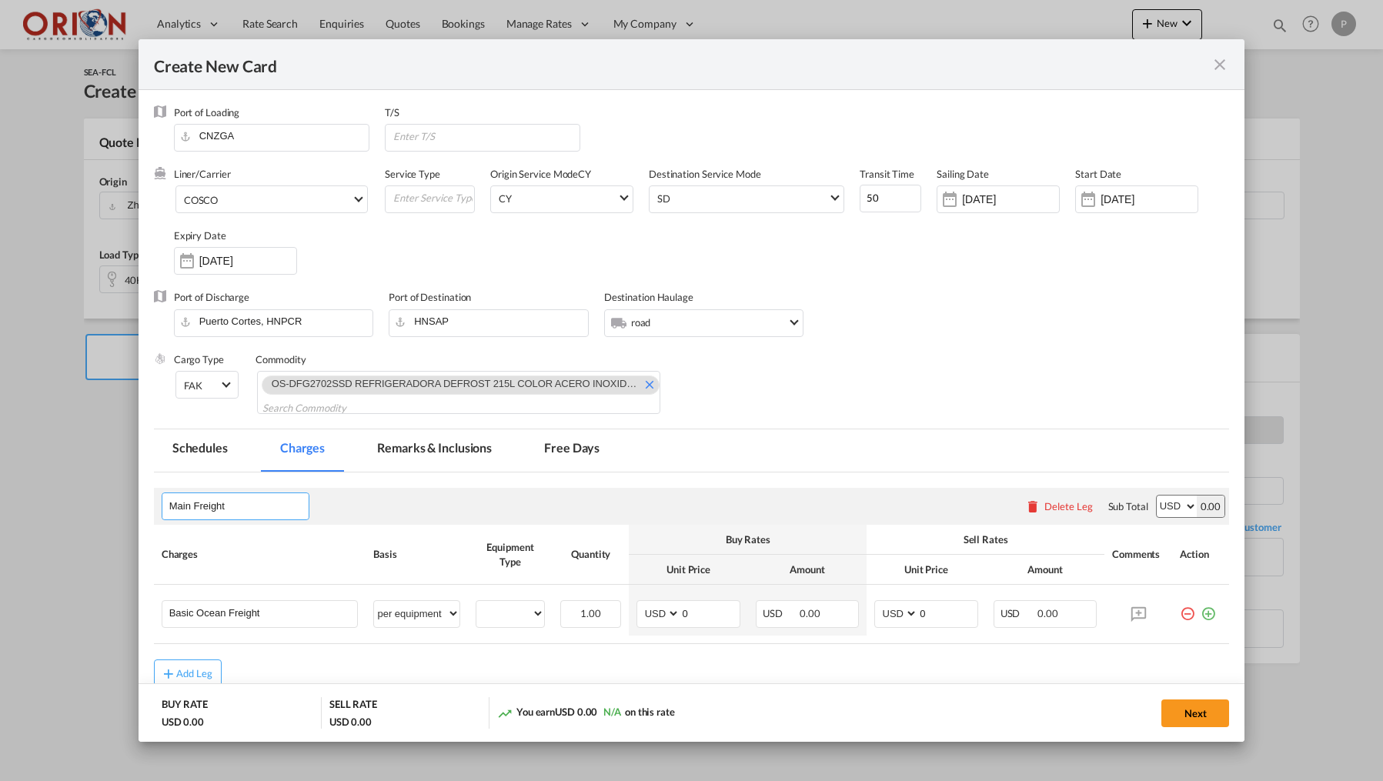
click at [202, 512] on input "Main Freight" at bounding box center [238, 506] width 139 height 23
type input "[PERSON_NAME]"
click at [175, 610] on input "Basic Ocean Freight" at bounding box center [263, 612] width 189 height 23
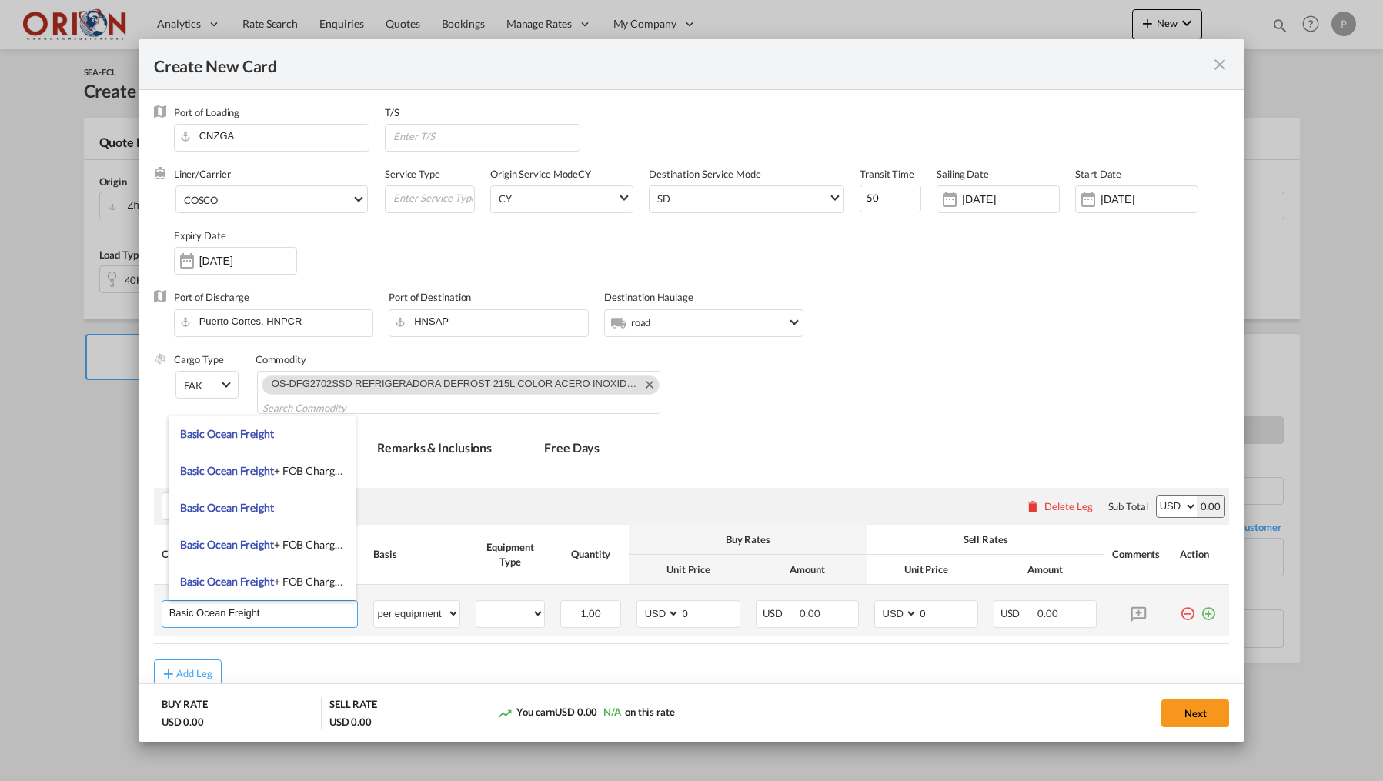
click at [175, 610] on input "Basic Ocean Freight" at bounding box center [263, 612] width 189 height 23
click at [175, 611] on input "Basic Ocean Freight" at bounding box center [263, 612] width 189 height 23
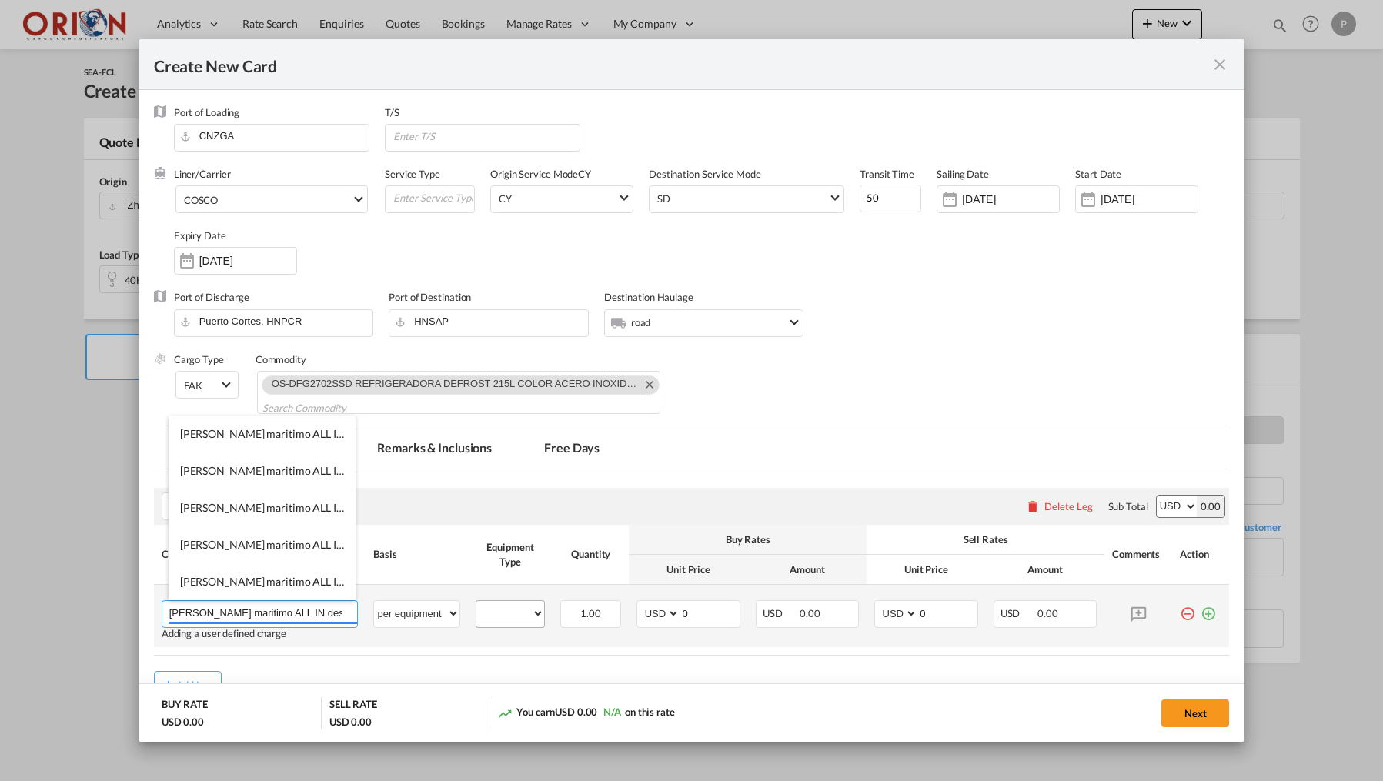
type input "[PERSON_NAME] maritimo ALL IN desde FOB Zhonghsan a [GEOGRAPHIC_DATA][PERSON_NA…"
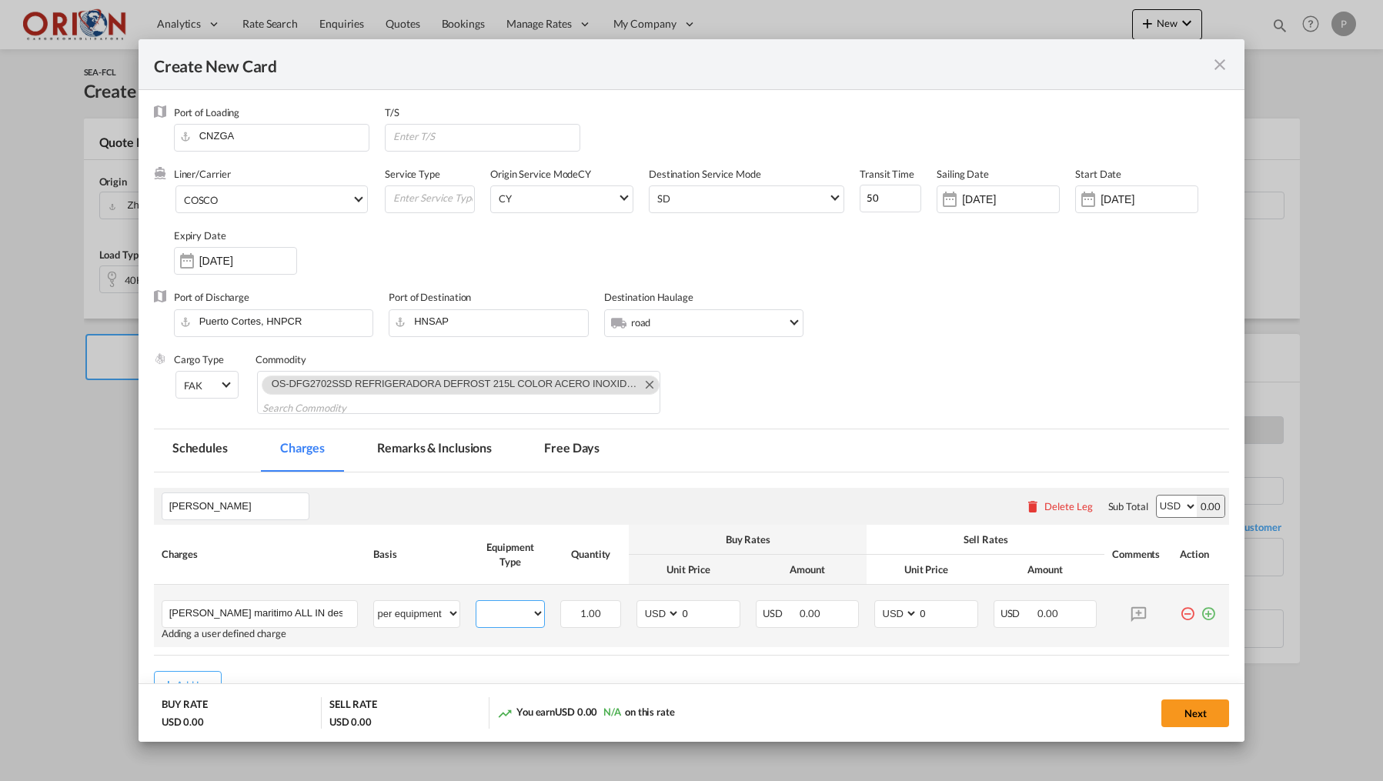
select select "40HC"
click at [701, 620] on input "0" at bounding box center [709, 612] width 58 height 23
type input "5680"
click at [956, 620] on input "0" at bounding box center [947, 612] width 58 height 23
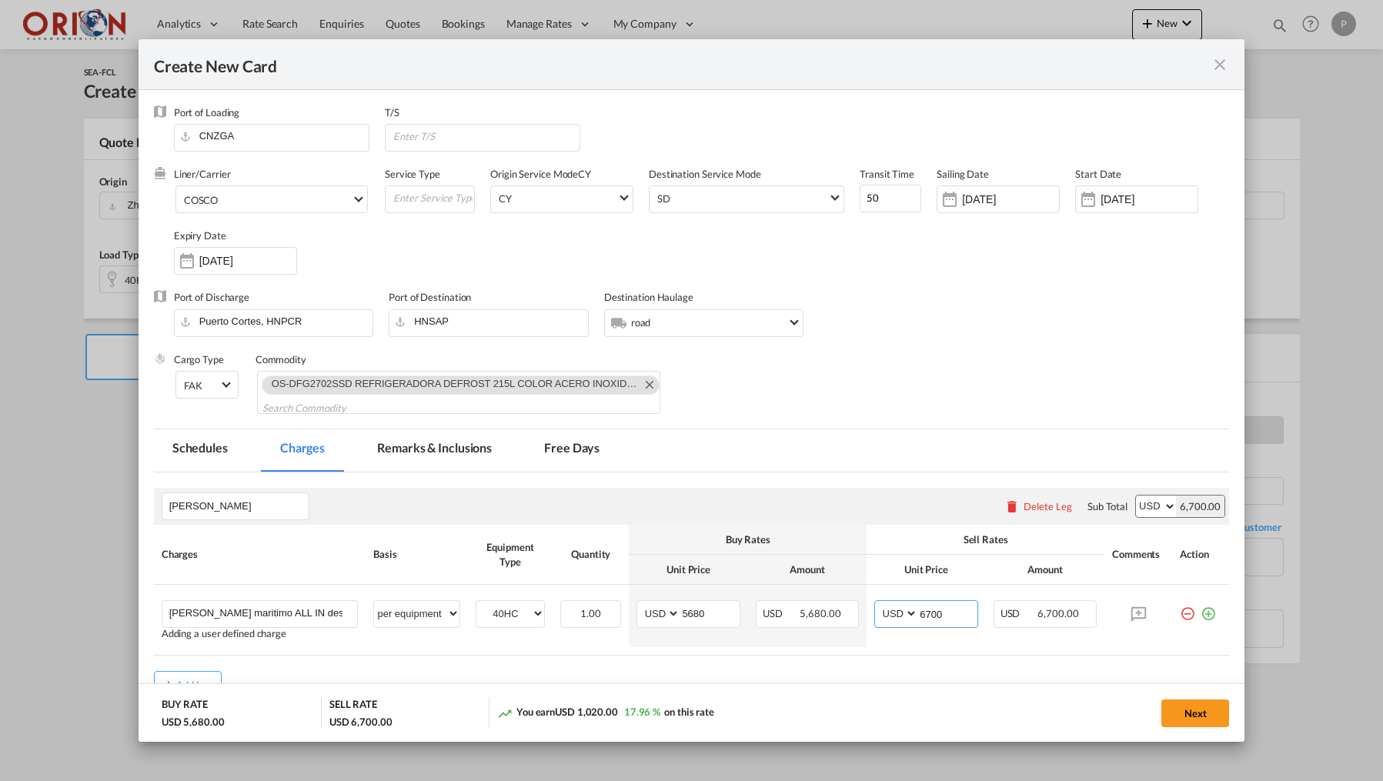
type input "6700"
click at [545, 451] on md-tab-item "Free Days" at bounding box center [572, 450] width 92 height 42
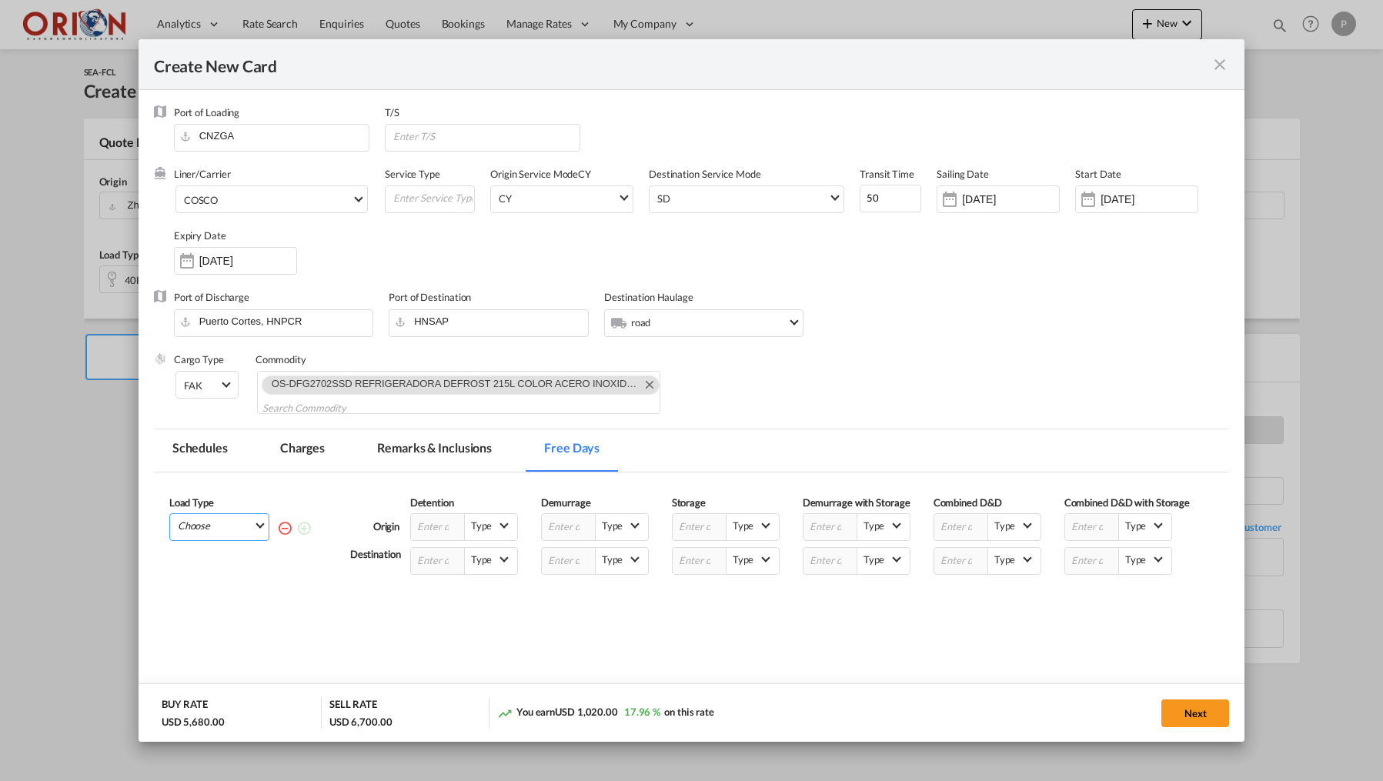
click at [245, 528] on md-select "Choose 40HC" at bounding box center [222, 525] width 92 height 22
click at [227, 567] on md-option "40HC" at bounding box center [223, 565] width 105 height 37
click at [429, 574] on input "Create New Card ..." at bounding box center [438, 561] width 54 height 26
type input "16"
click at [418, 452] on md-tab-item "Remarks & Inclusions" at bounding box center [435, 450] width 152 height 42
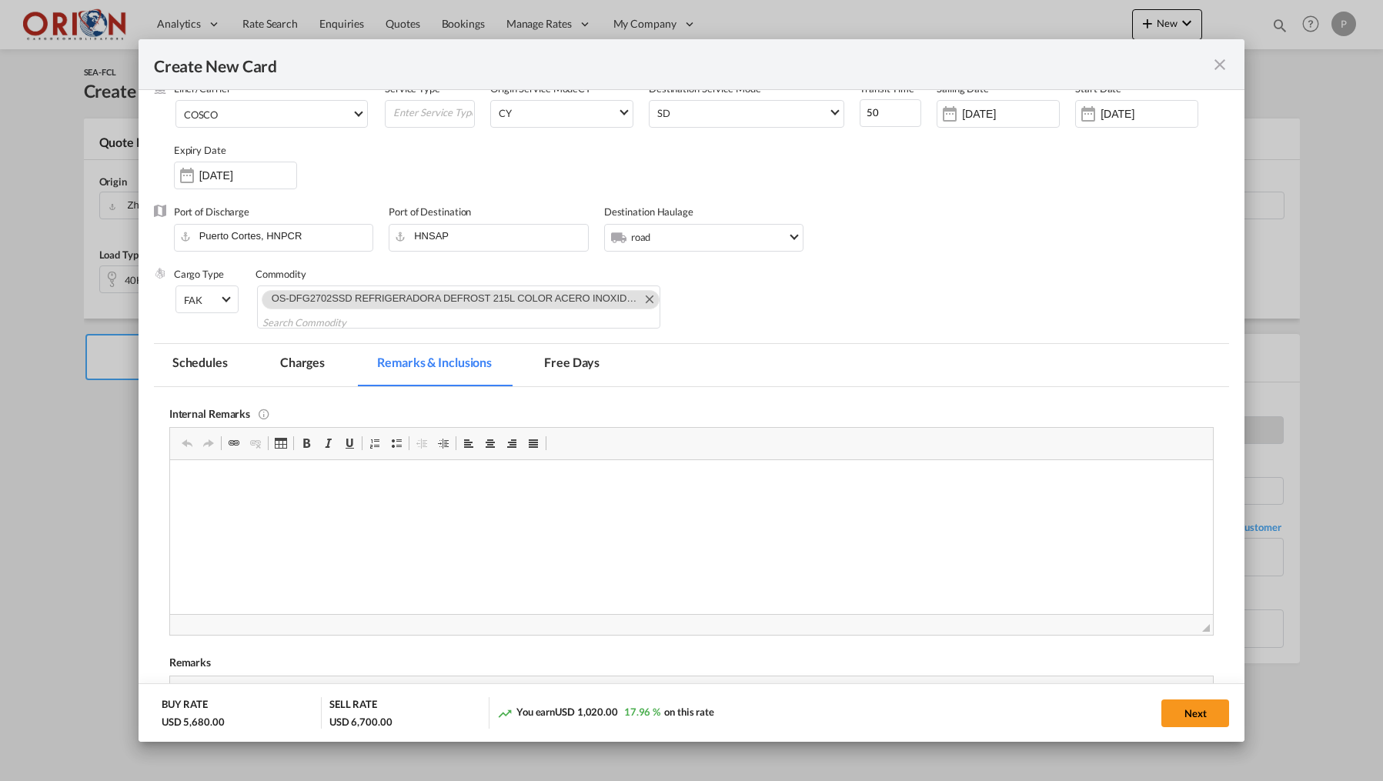
scroll to position [259, 0]
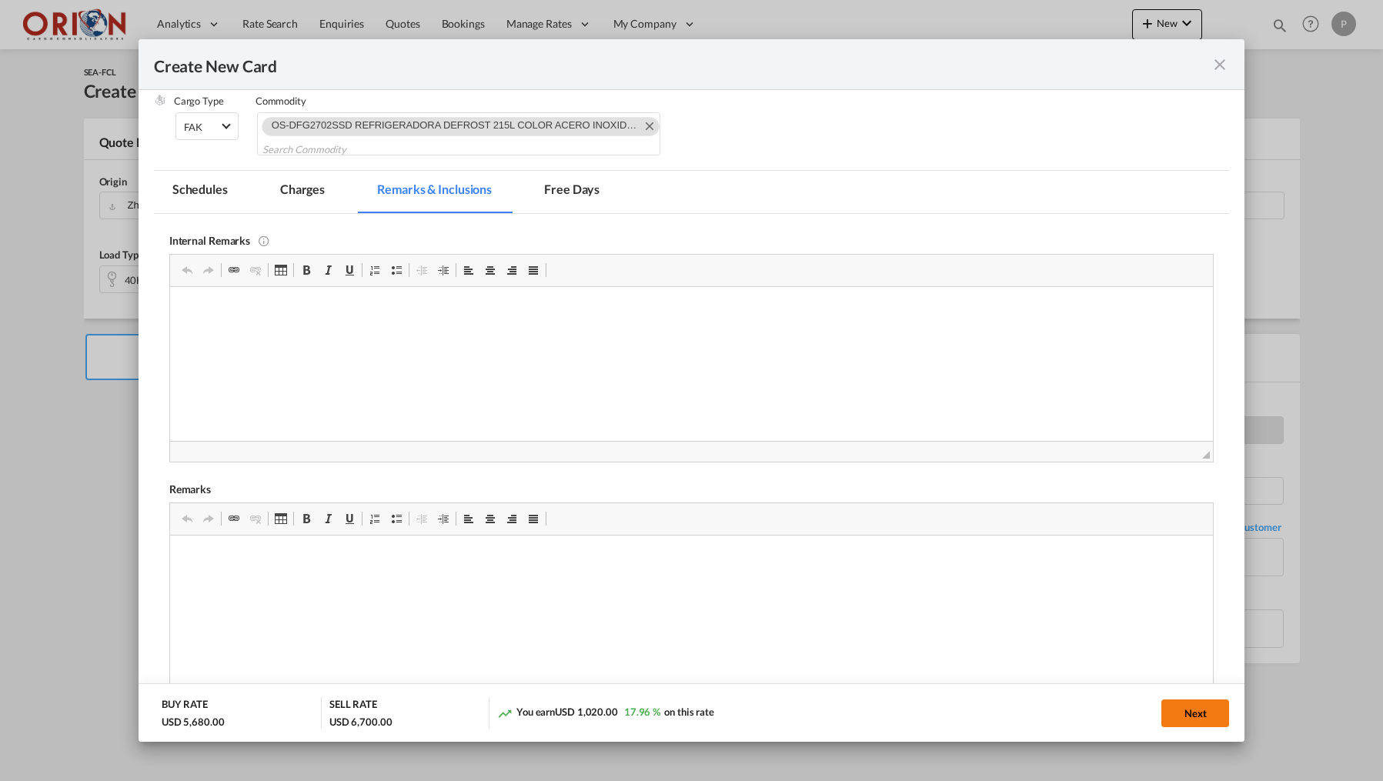
click at [1213, 716] on button "Next" at bounding box center [1195, 713] width 68 height 28
type input "[DATE]"
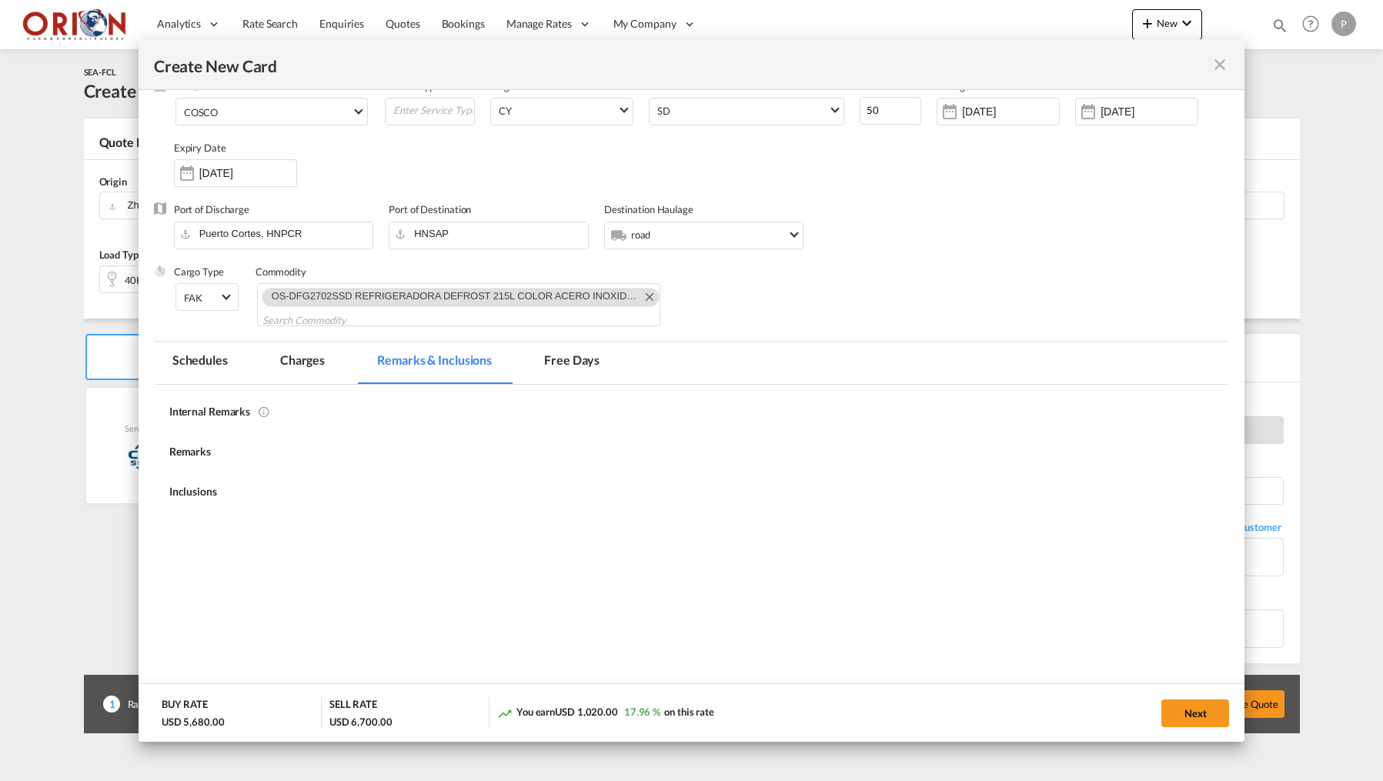
scroll to position [87, 0]
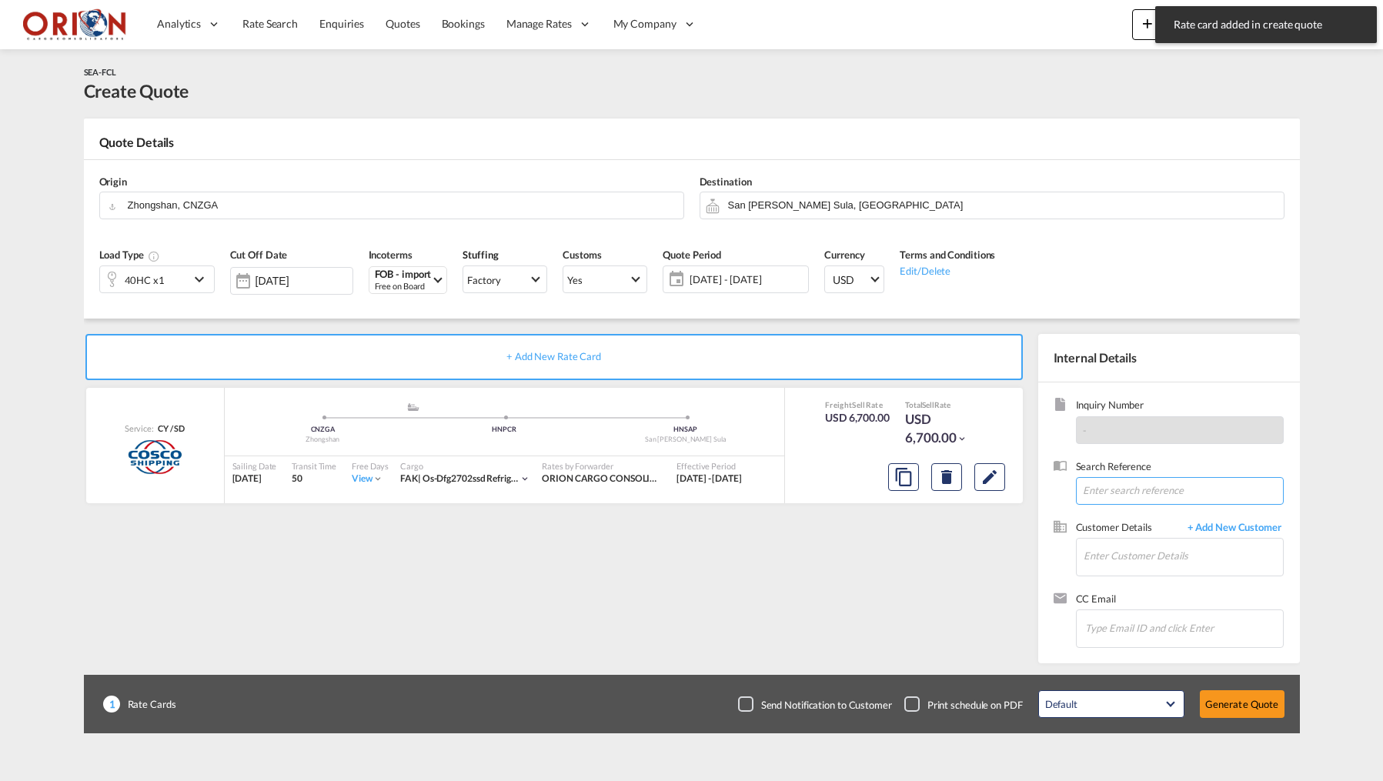
click at [1110, 492] on input at bounding box center [1180, 491] width 208 height 28
paste input "PO 6100015803/Zhongshan to [GEOGRAPHIC_DATA][PERSON_NAME]/ALMACEN DOS HERMANOS …"
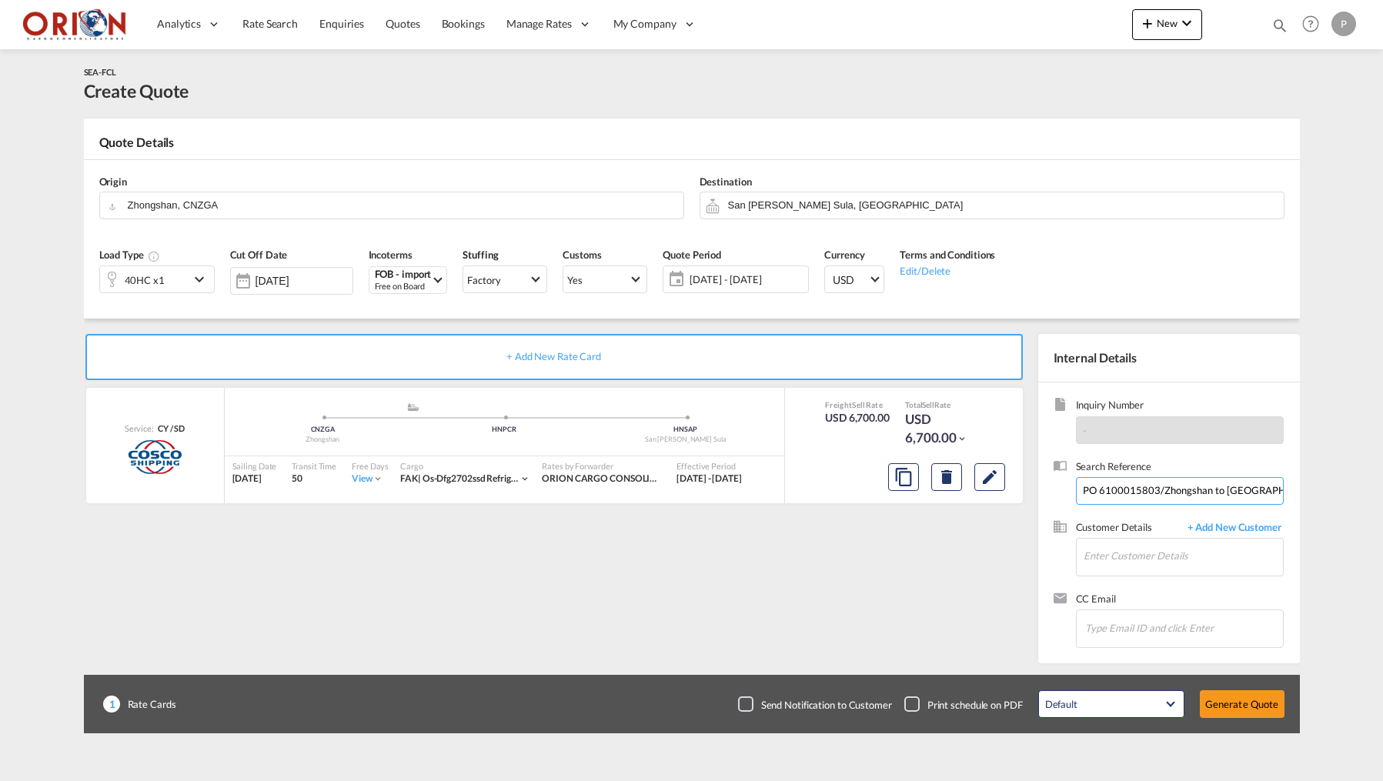
type input "PO 6100015803/Zhongshan to [GEOGRAPHIC_DATA][PERSON_NAME]/ALMACEN DOS HERMANOS …"
click at [1181, 579] on div "[PERSON_NAME] [PERSON_NAME][EMAIL_ADDRESS][DOMAIN_NAME] | ALMACEN DOS HERMANOS" at bounding box center [1229, 580] width 292 height 42
type input "ALMACEN DOS HERMANOS, [PERSON_NAME], [PERSON_NAME][EMAIL_ADDRESS][DOMAIN_NAME]"
click at [1216, 695] on button "Generate Quote" at bounding box center [1242, 704] width 85 height 28
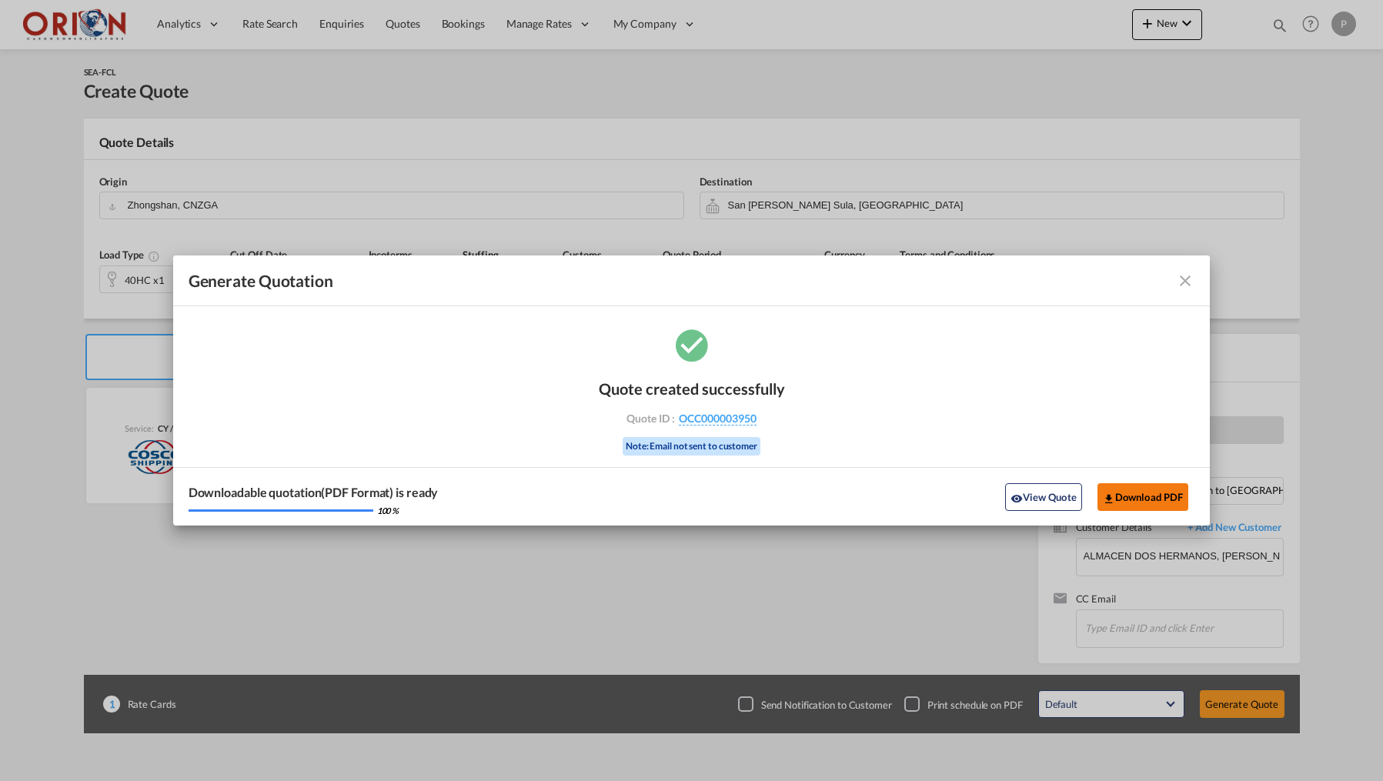
click at [1109, 498] on md-icon "icon-download" at bounding box center [1109, 498] width 12 height 12
click at [1186, 283] on md-icon "icon-close fg-AAA8AD cursor m-0" at bounding box center [1185, 281] width 18 height 18
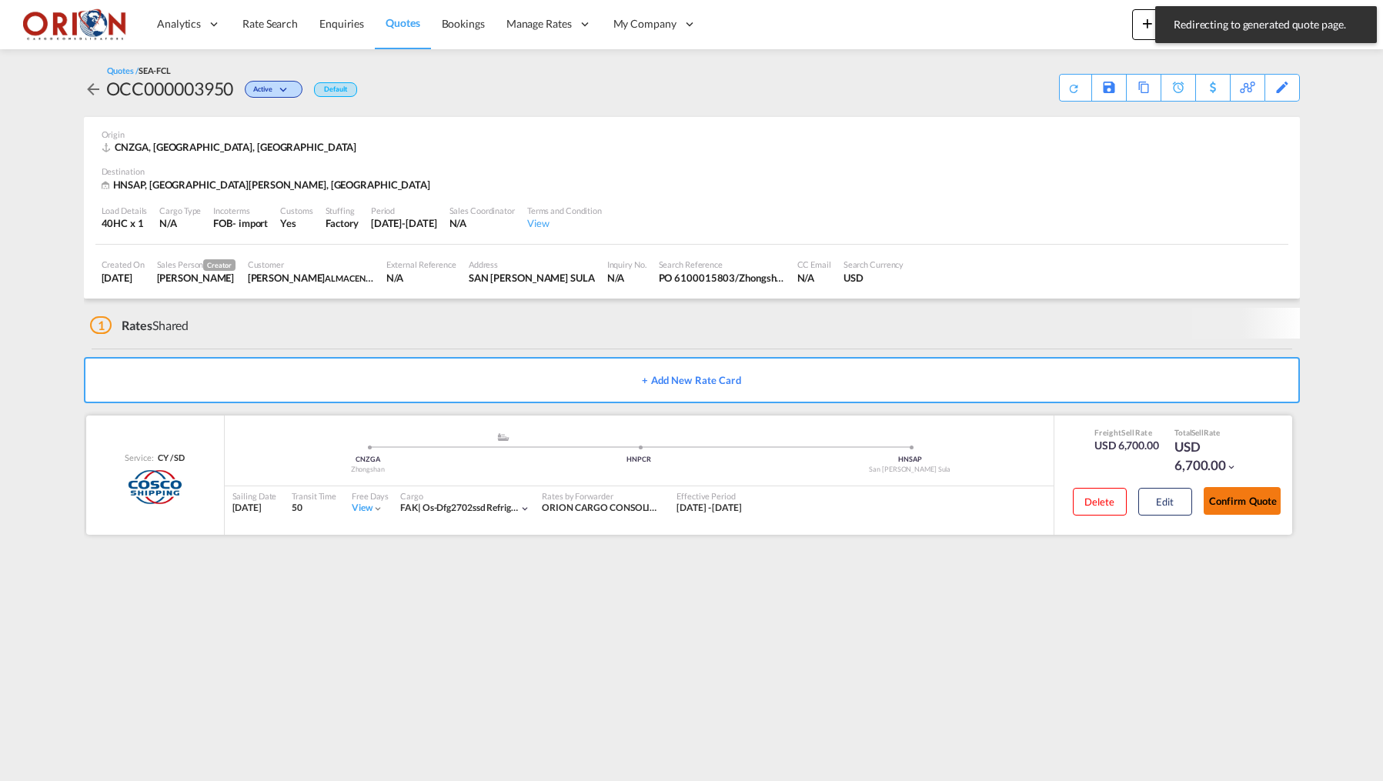
click at [1203, 495] on div "Delete Edit Confirm Quote" at bounding box center [1170, 504] width 219 height 45
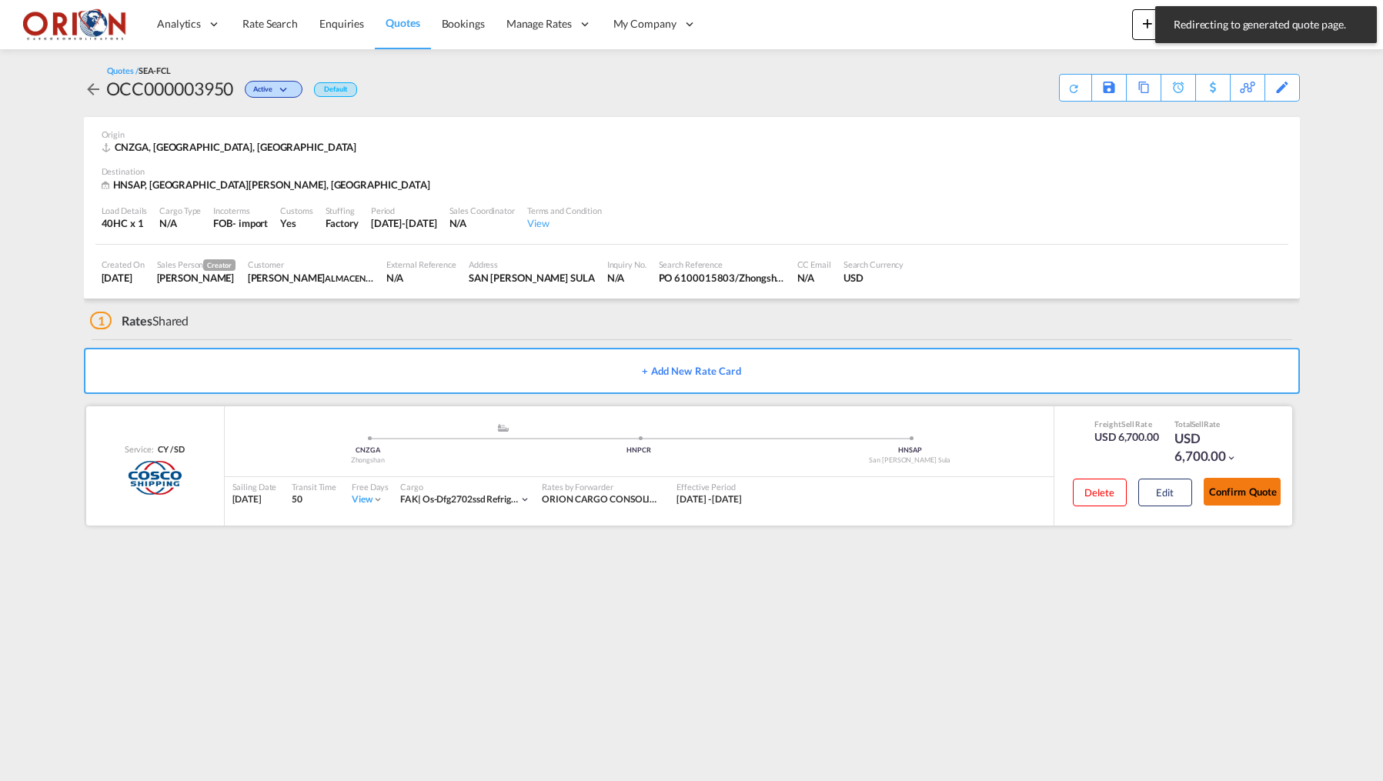
click at [1217, 492] on button "Confirm Quote" at bounding box center [1241, 492] width 77 height 28
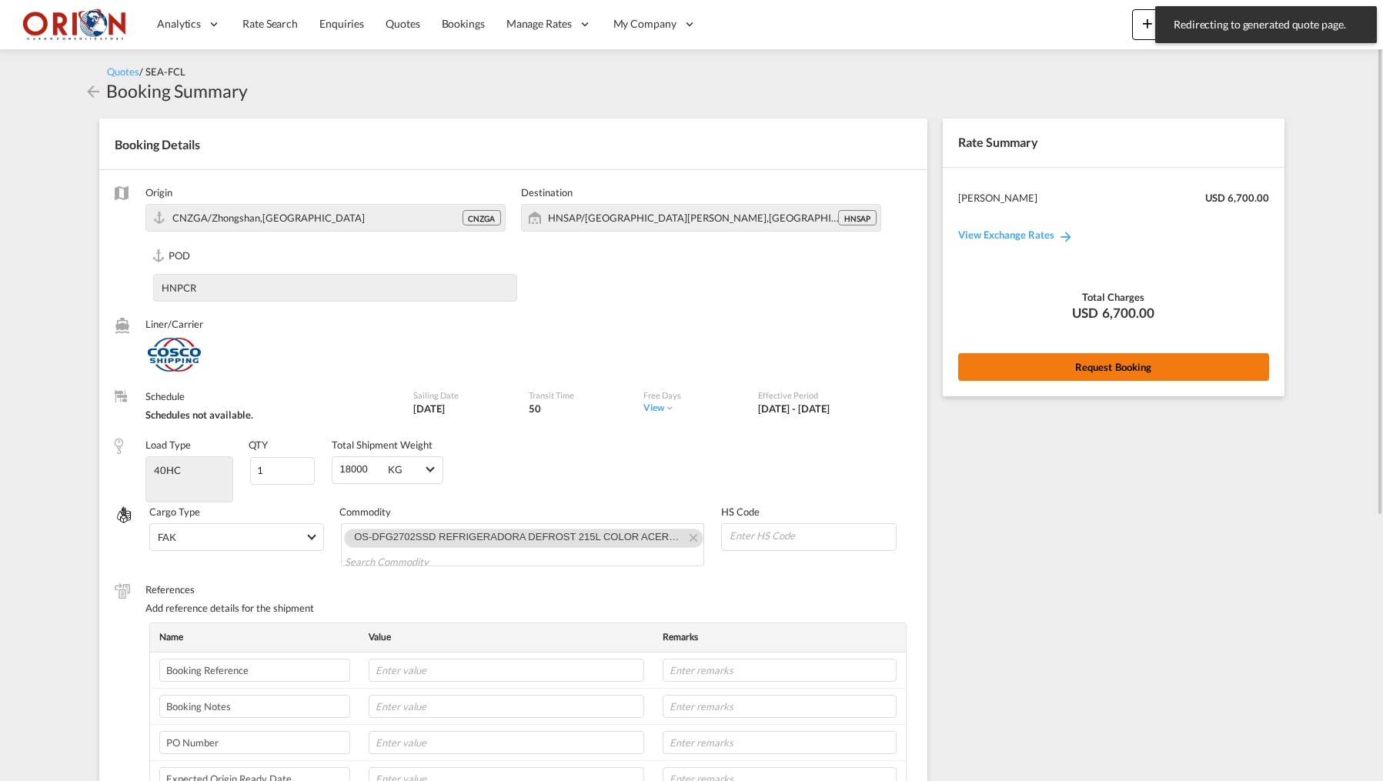
click at [1106, 372] on button "Request Booking" at bounding box center [1113, 367] width 311 height 28
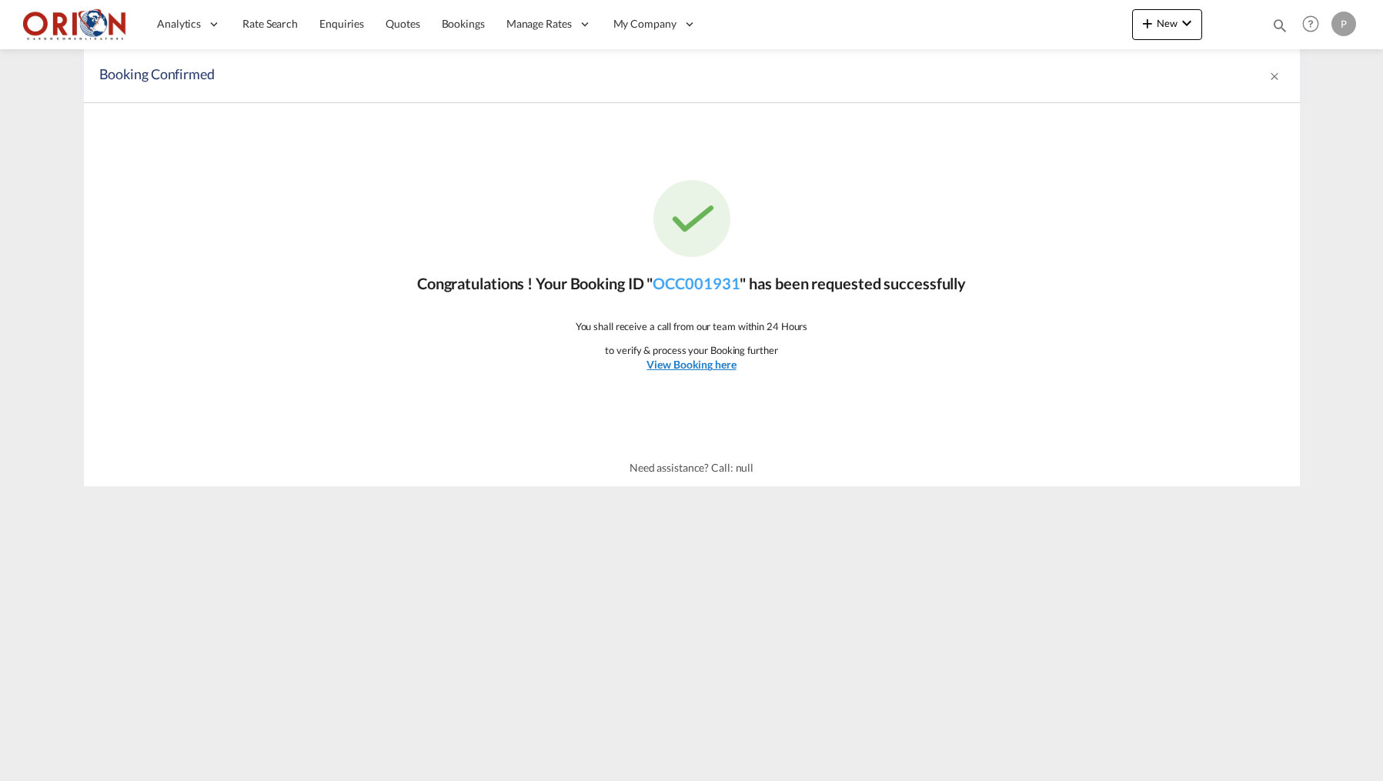
click at [648, 369] on u "View Booking here" at bounding box center [690, 364] width 89 height 13
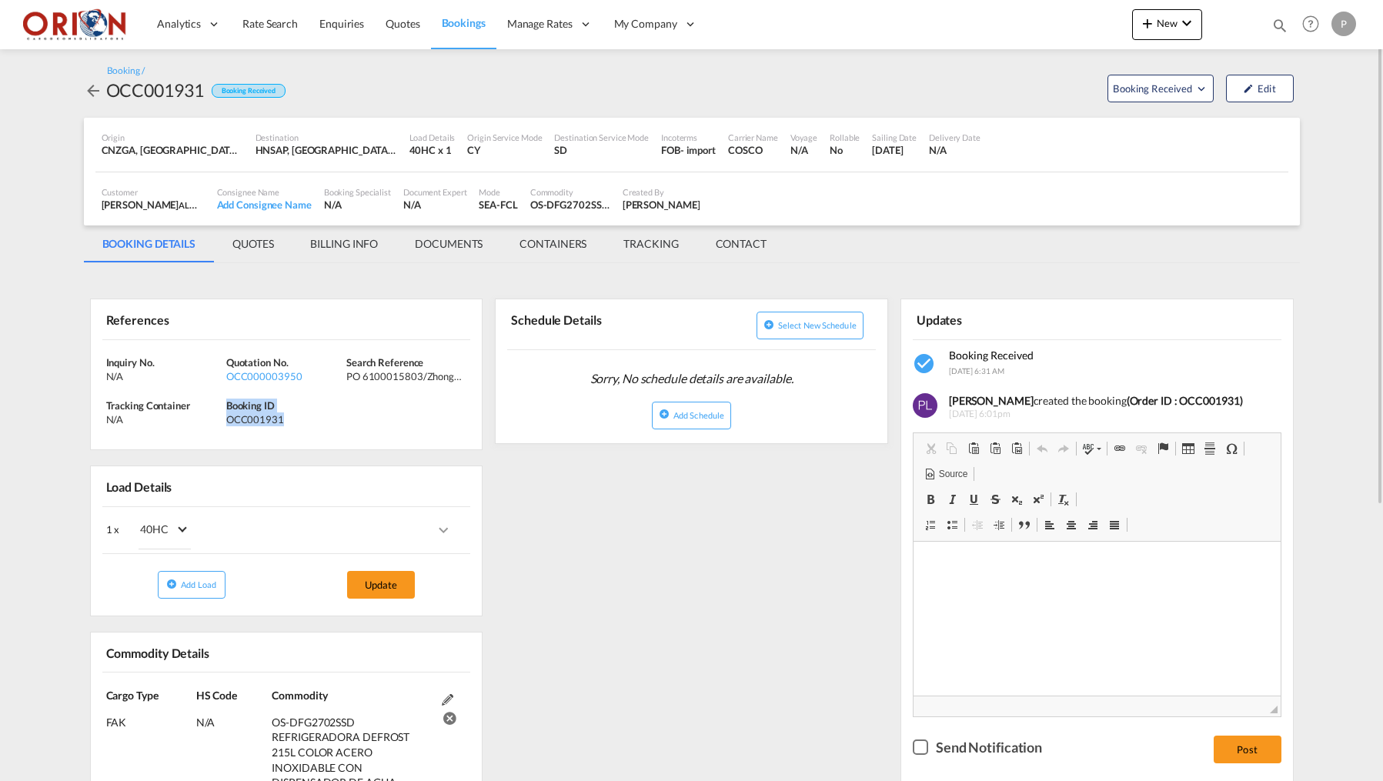
drag, startPoint x: 228, startPoint y: 402, endPoint x: 296, endPoint y: 415, distance: 69.9
click at [296, 415] on div "Booking ID OCC001931" at bounding box center [286, 413] width 120 height 28
copy div "Booking ID OCC001931"
